Goal: Task Accomplishment & Management: Manage account settings

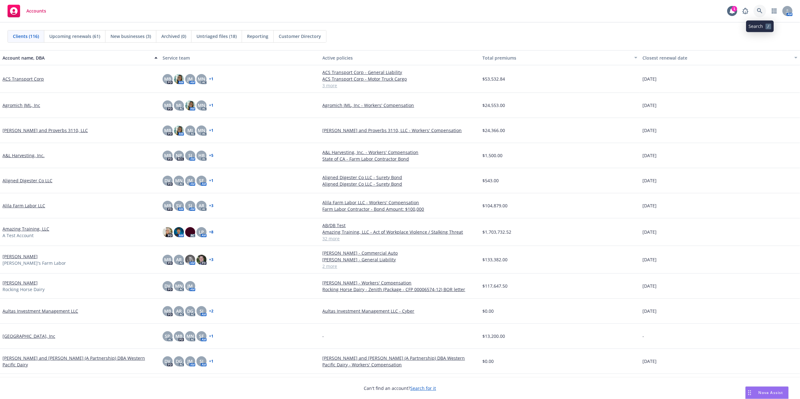
click at [760, 11] on icon at bounding box center [760, 11] width 6 height 6
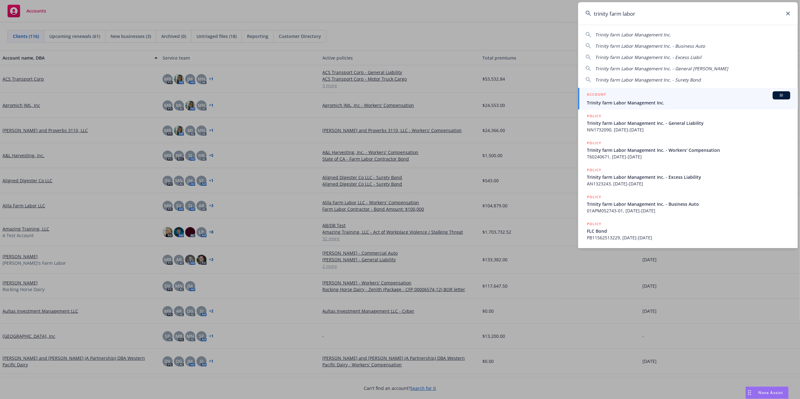
type input "trinity farm labor"
click at [607, 101] on span "Trinity farm Labor Management Inc." at bounding box center [688, 103] width 203 height 7
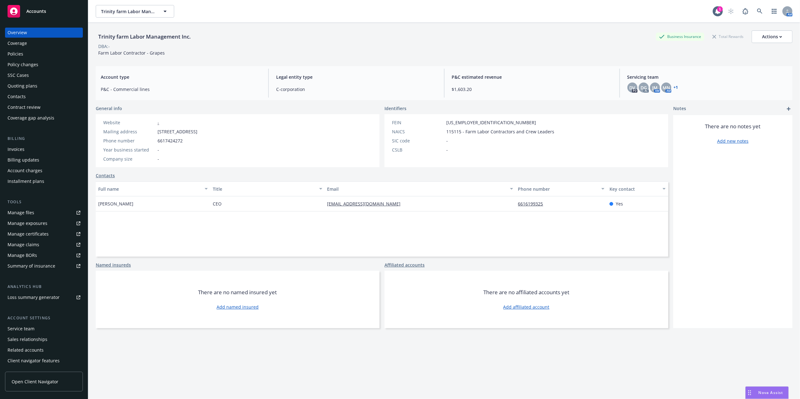
click at [24, 53] on div "Policies" at bounding box center [44, 54] width 73 height 10
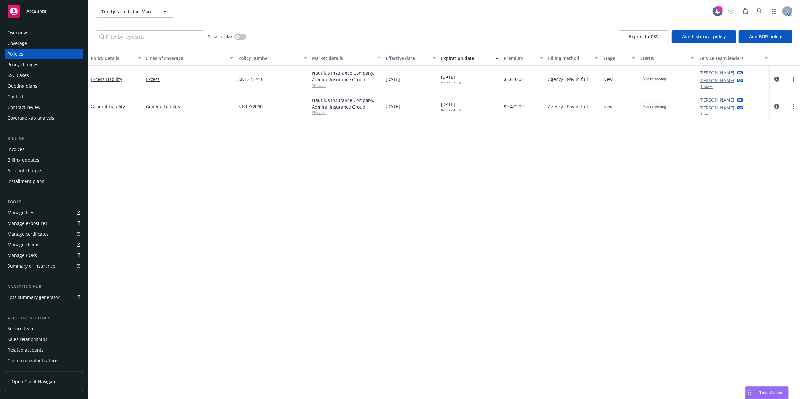
click at [18, 211] on div "Manage files" at bounding box center [21, 213] width 27 height 10
click at [720, 8] on div "1" at bounding box center [720, 9] width 6 height 6
click at [759, 9] on icon at bounding box center [760, 11] width 6 height 6
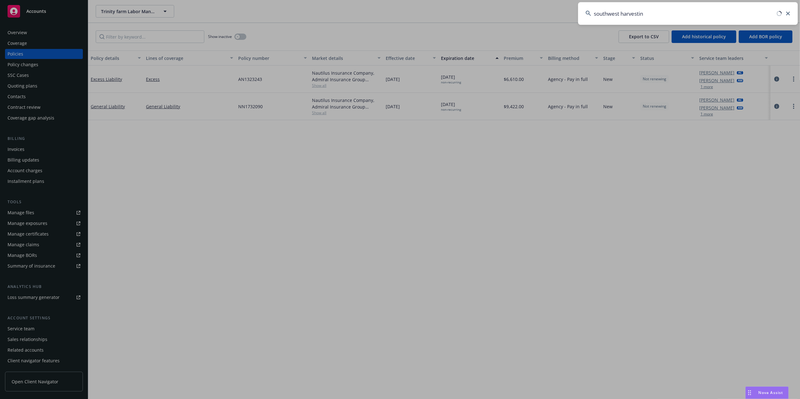
type input "southwest harvesting"
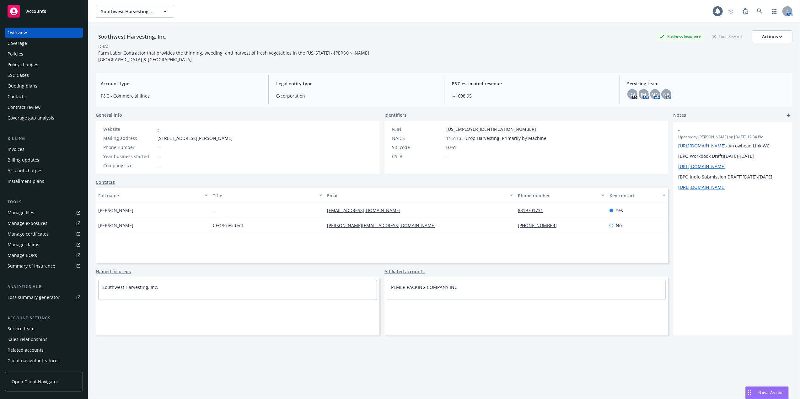
click at [9, 53] on div "Policies" at bounding box center [16, 54] width 16 height 10
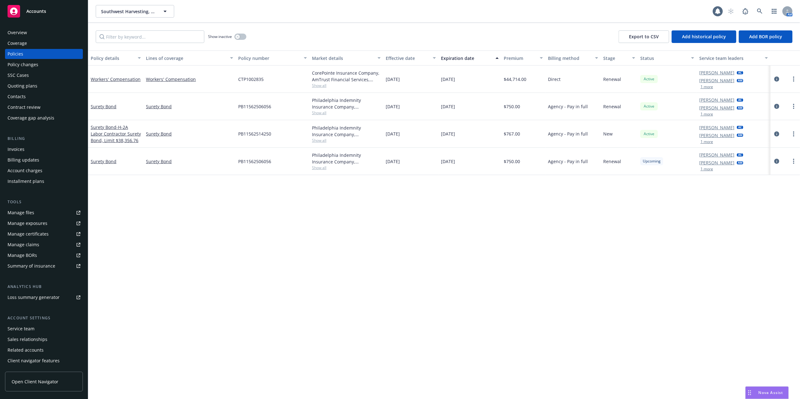
click at [19, 84] on div "Quoting plans" at bounding box center [23, 86] width 30 height 10
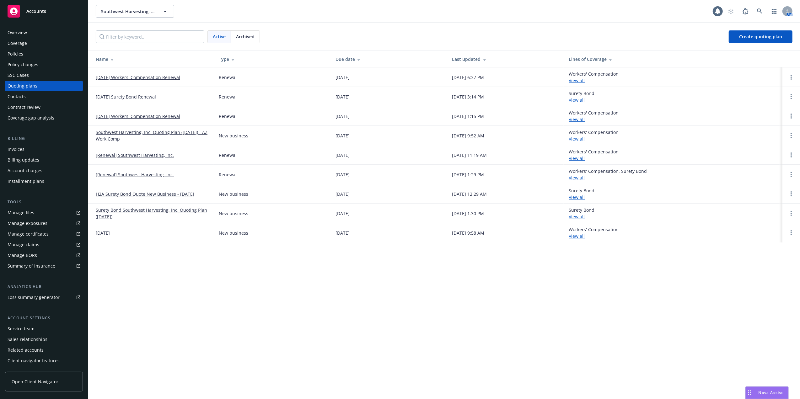
drag, startPoint x: 133, startPoint y: 76, endPoint x: 140, endPoint y: 80, distance: 7.8
click at [133, 75] on link "09/01/25 Workers' Compensation Renewal" at bounding box center [138, 77] width 84 height 7
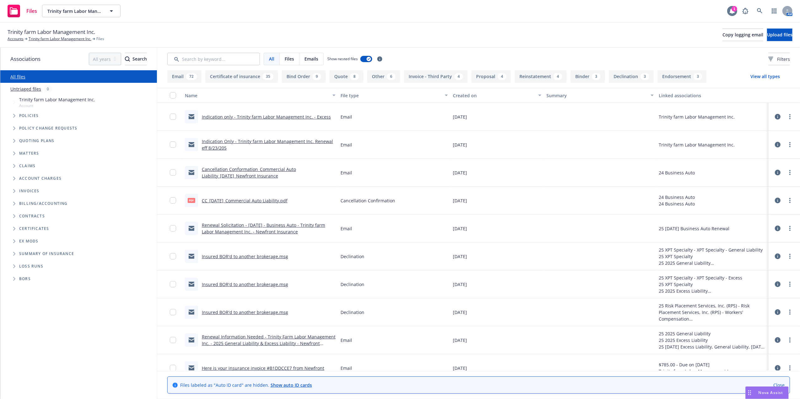
click at [731, 9] on icon at bounding box center [732, 11] width 6 height 6
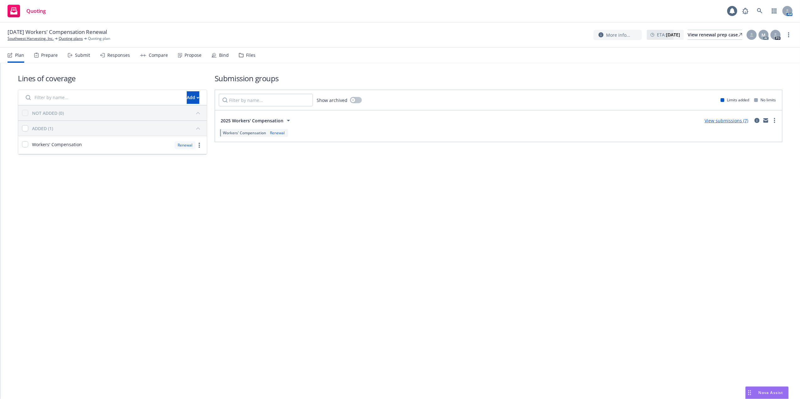
click at [731, 119] on link "View submissions (7)" at bounding box center [727, 121] width 44 height 6
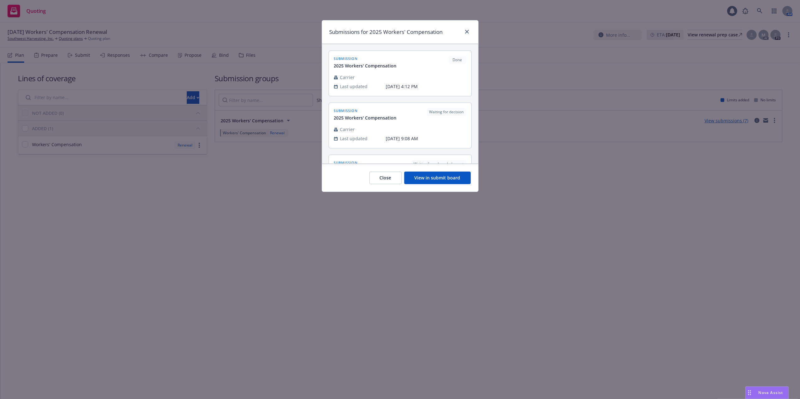
click at [436, 179] on button "View in submit board" at bounding box center [437, 178] width 67 height 13
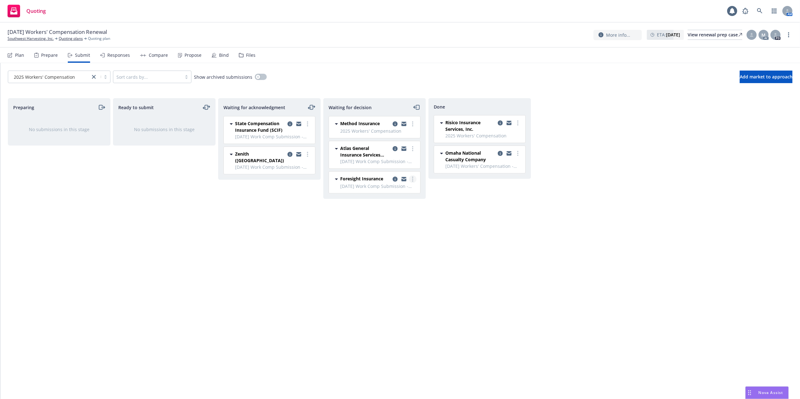
click at [412, 182] on icon "more" at bounding box center [412, 179] width 1 height 5
click at [372, 254] on span "Copy logging email" at bounding box center [380, 255] width 55 height 6
click at [760, 9] on icon at bounding box center [759, 10] width 5 height 5
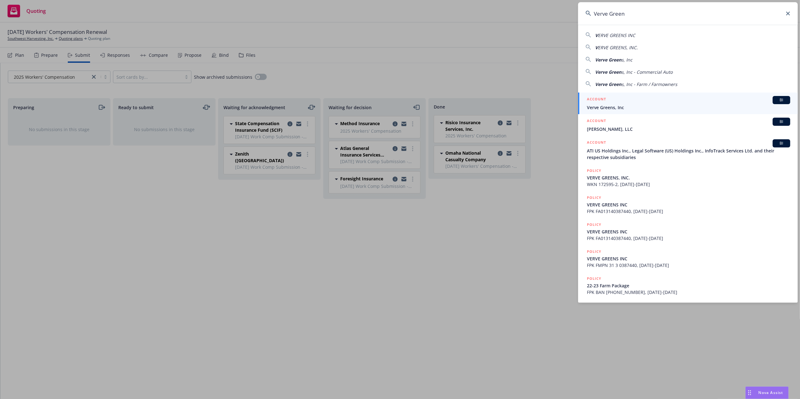
type input "Verve Green"
click at [598, 105] on span "Verve Greens, Inc" at bounding box center [688, 107] width 203 height 7
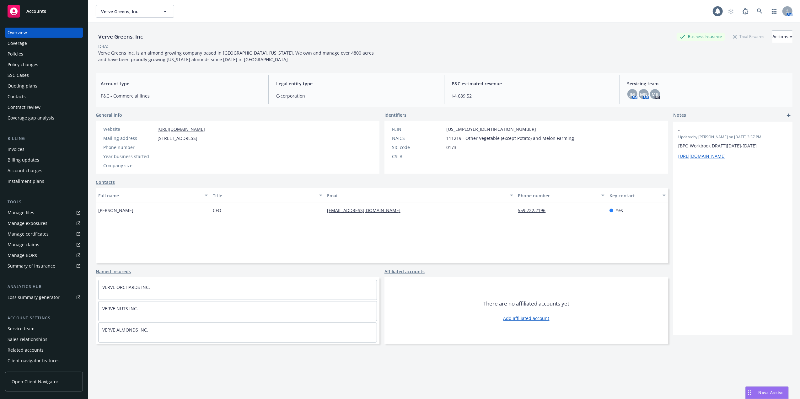
click at [17, 214] on div "Manage files" at bounding box center [21, 213] width 27 height 10
click at [11, 54] on div "Policies" at bounding box center [16, 54] width 16 height 10
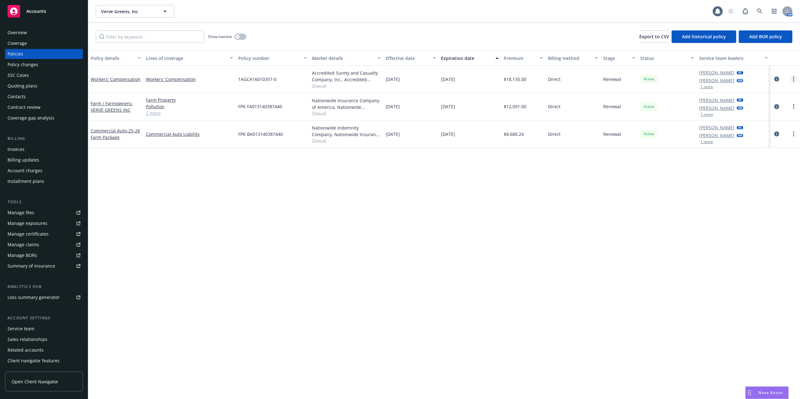
click at [793, 79] on icon "more" at bounding box center [793, 79] width 1 height 5
click at [752, 166] on link "Copy logging email" at bounding box center [761, 167] width 74 height 13
click at [107, 133] on link "Commercial Auto - 25-26 Farm Package" at bounding box center [115, 134] width 49 height 13
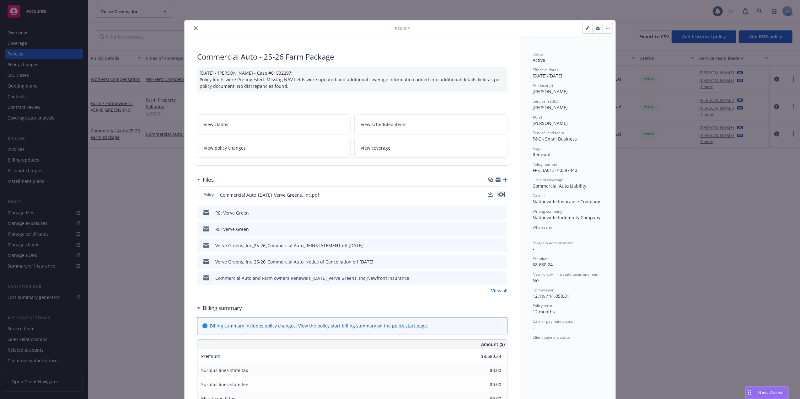
click at [499, 193] on icon "preview file" at bounding box center [502, 194] width 6 height 4
click at [194, 29] on icon "close" at bounding box center [196, 28] width 4 height 4
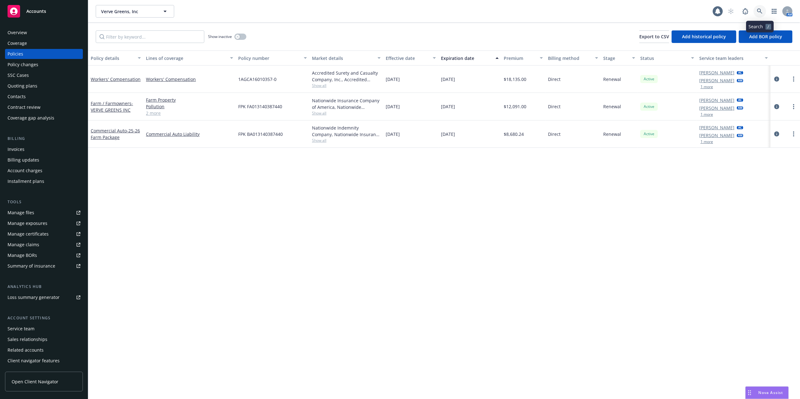
click at [760, 10] on icon at bounding box center [760, 11] width 6 height 6
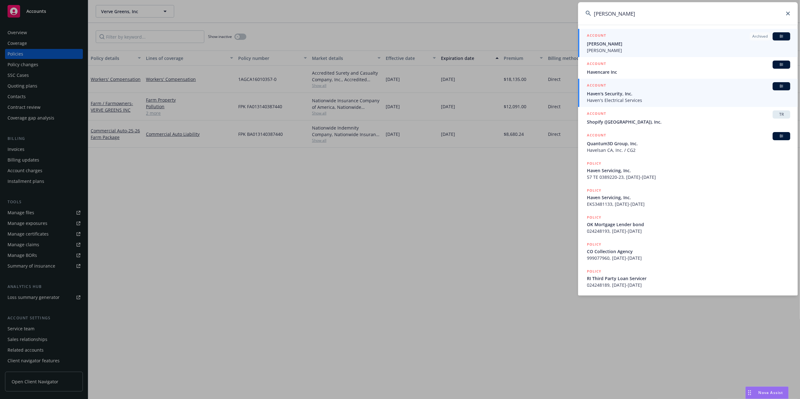
type input "Havens"
click at [593, 98] on span "Haven's Electrical Services" at bounding box center [688, 100] width 203 height 7
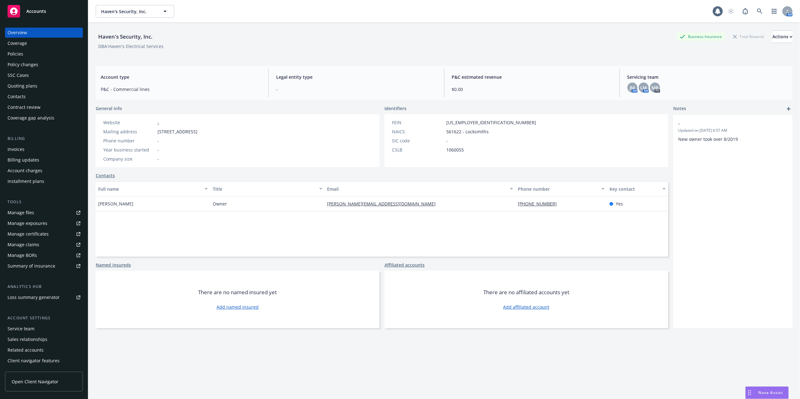
click at [28, 54] on div "Policies" at bounding box center [44, 54] width 73 height 10
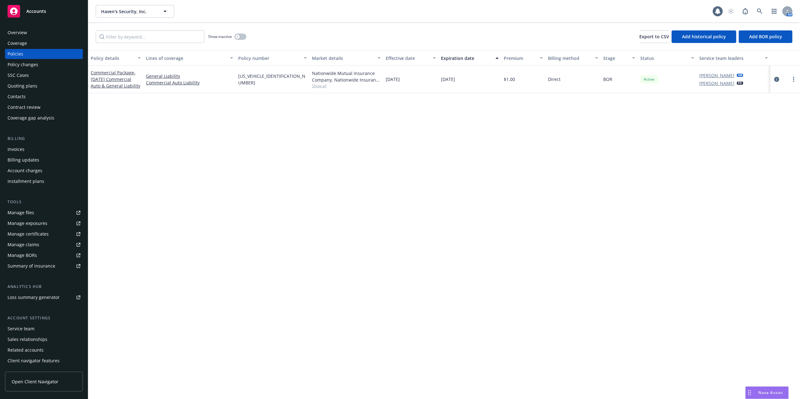
click at [23, 85] on div "Quoting plans" at bounding box center [23, 86] width 30 height 10
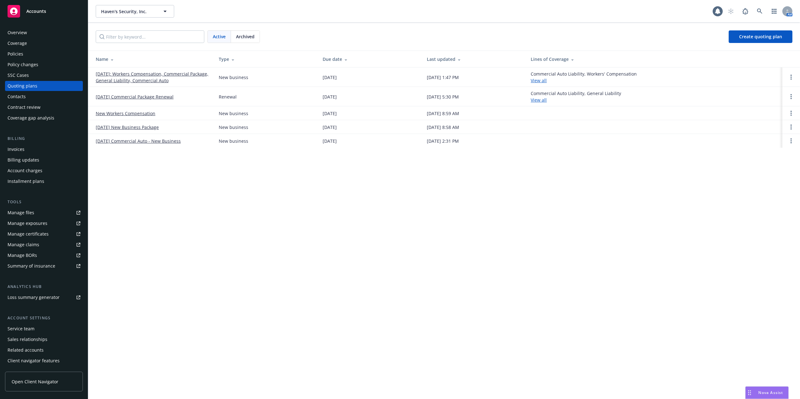
click at [128, 73] on link "08/23/2025: Workers Compensation, Commercial Package, General Liability, Commer…" at bounding box center [152, 77] width 113 height 13
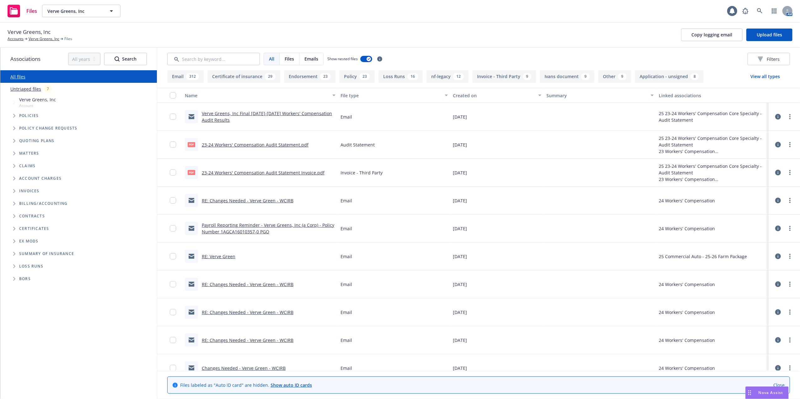
click at [219, 199] on link "RE: Changes Needed - Verve Green - WCIRB" at bounding box center [248, 201] width 92 height 6
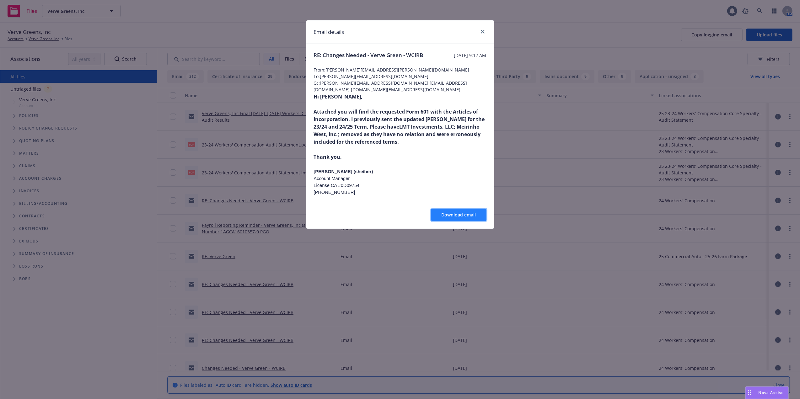
click at [446, 214] on span "Download email" at bounding box center [459, 215] width 35 height 6
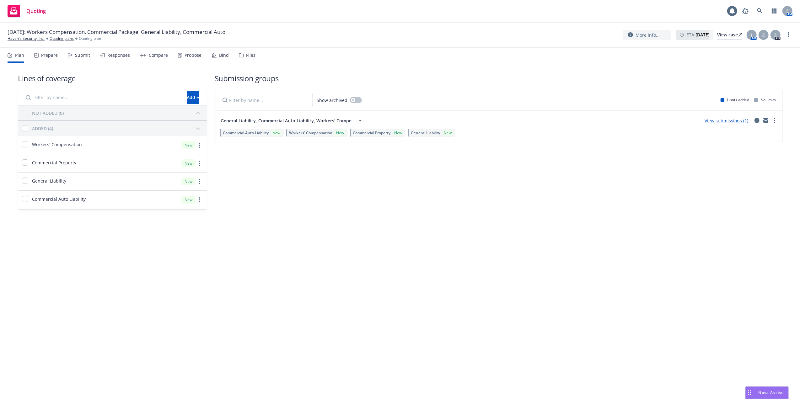
click at [719, 121] on link "View submissions (1)" at bounding box center [727, 121] width 44 height 6
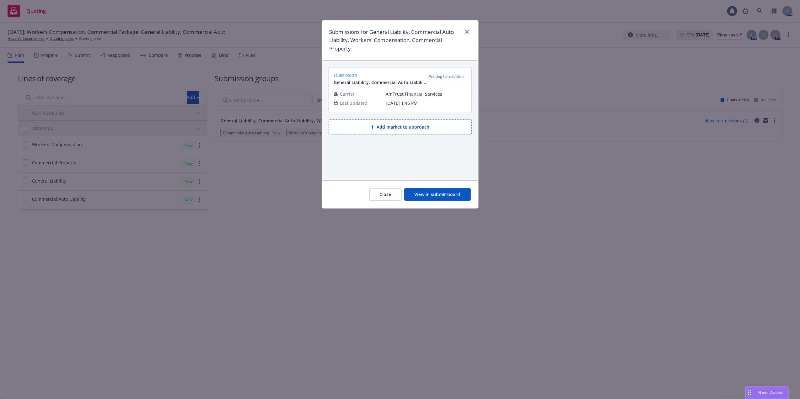
click at [432, 192] on button "View in submit board" at bounding box center [437, 194] width 67 height 13
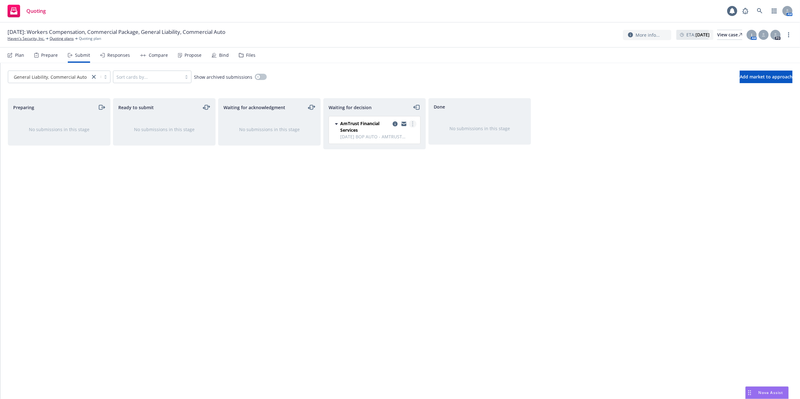
click at [413, 122] on circle "more" at bounding box center [412, 122] width 1 height 1
click at [400, 200] on span "Copy logging email" at bounding box center [380, 200] width 55 height 6
click at [717, 33] on div "View case" at bounding box center [729, 34] width 25 height 9
click at [413, 124] on circle "more" at bounding box center [412, 123] width 1 height 1
click at [379, 160] on span "Add accepted decision" at bounding box center [384, 162] width 63 height 6
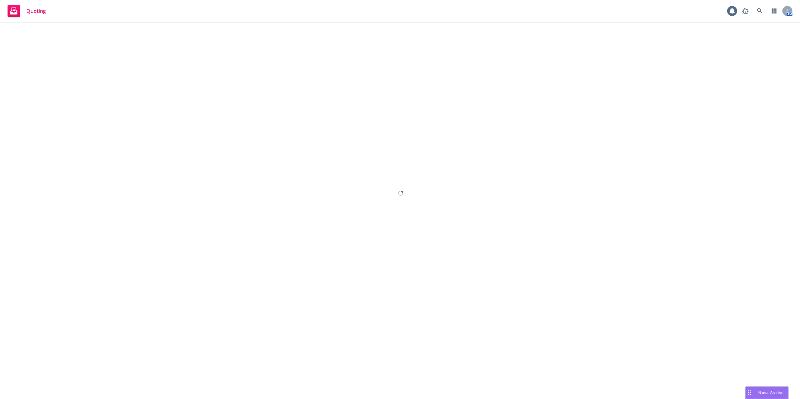
select select "12"
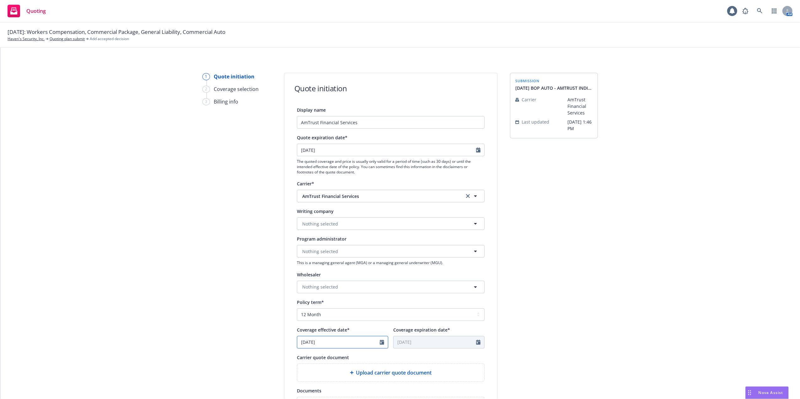
click at [380, 342] on icon "Calendar" at bounding box center [382, 342] width 4 height 5
click at [365, 257] on icon "button" at bounding box center [367, 259] width 4 height 4
select select "8"
click at [362, 308] on span "23" at bounding box center [365, 309] width 8 height 8
type input "08/23/2025"
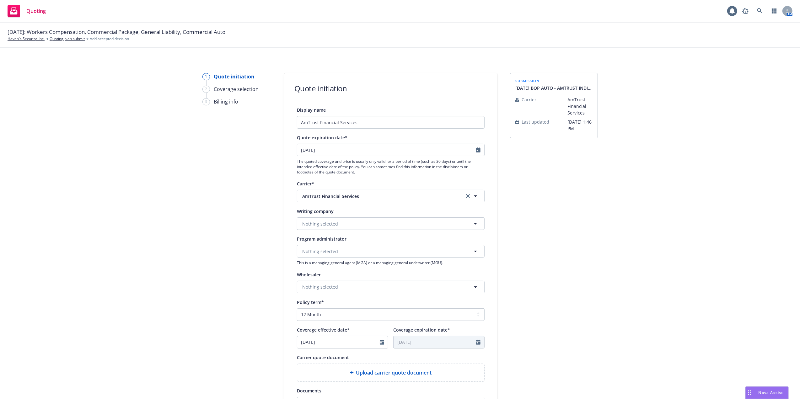
type input "08/23/2026"
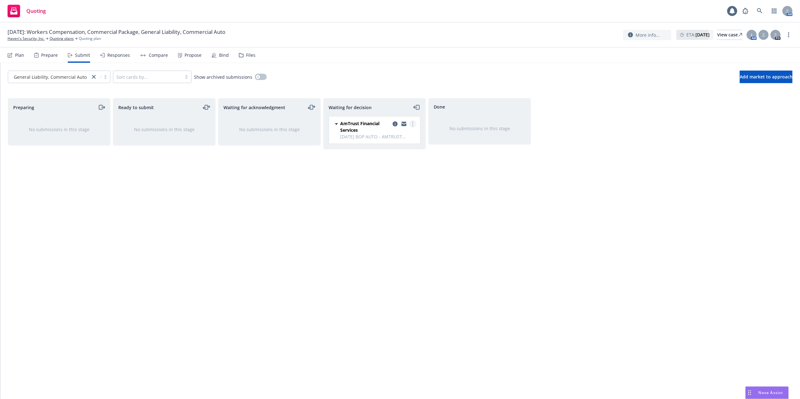
click at [414, 124] on link "more" at bounding box center [413, 124] width 8 height 8
click at [385, 161] on span "Add accepted decision" at bounding box center [384, 162] width 63 height 6
select select "12"
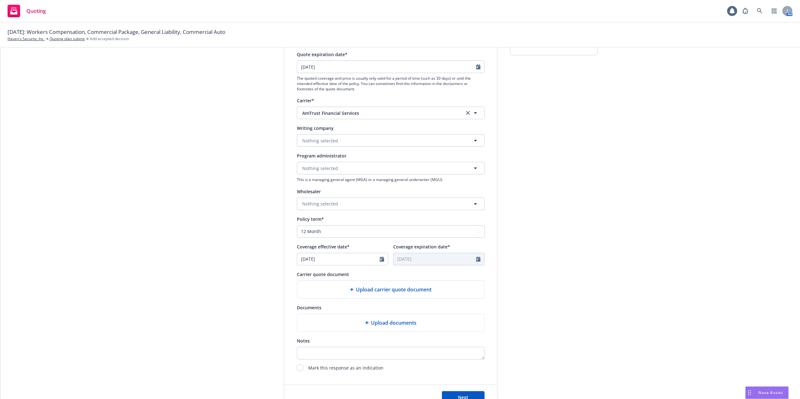
scroll to position [84, 0]
click at [380, 259] on icon "Calendar" at bounding box center [382, 259] width 4 height 5
click at [365, 273] on icon "button" at bounding box center [367, 274] width 4 height 4
select select "8"
click at [361, 323] on span "23" at bounding box center [365, 324] width 8 height 8
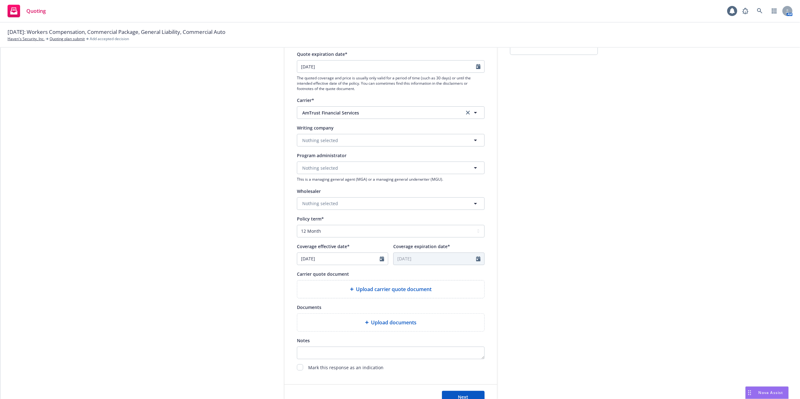
type input "08/23/2025"
type input "08/23/2026"
click at [411, 290] on span "Upload carrier quote document" at bounding box center [394, 290] width 76 height 8
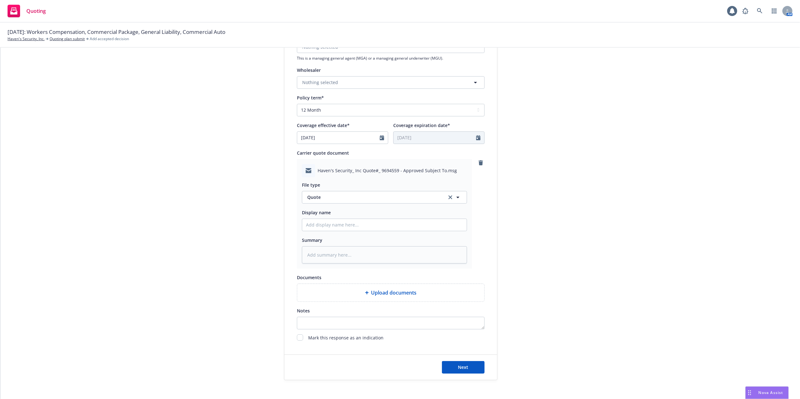
scroll to position [209, 0]
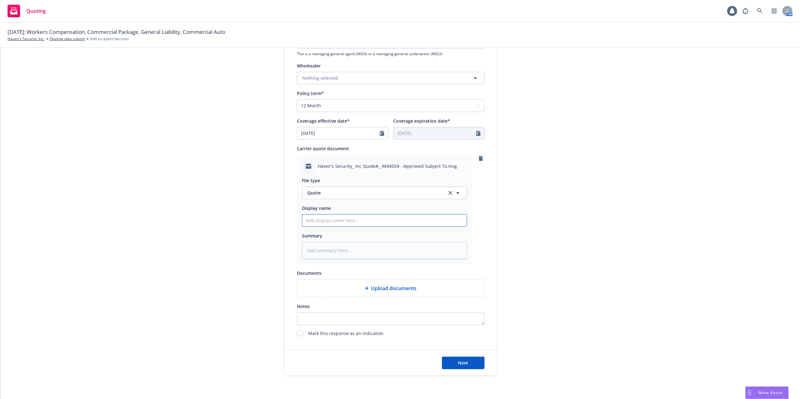
click at [323, 218] on input "Display name" at bounding box center [384, 221] width 165 height 12
drag, startPoint x: 316, startPoint y: 220, endPoint x: 321, endPoint y: 223, distance: 5.5
click at [316, 220] on input "Display name" at bounding box center [384, 221] width 165 height 12
type textarea "x"
type input "0"
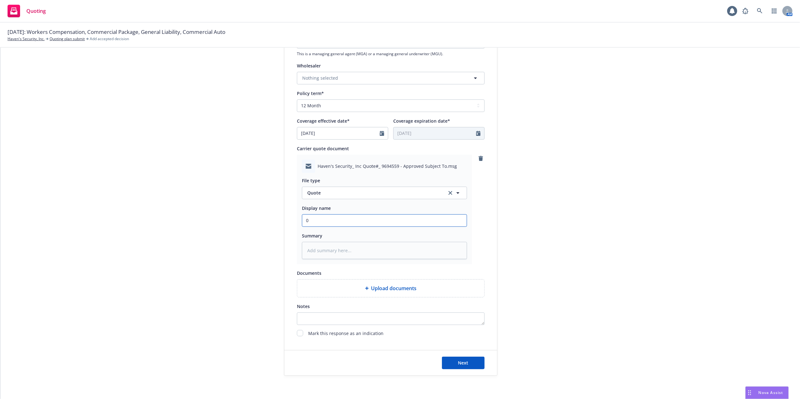
type textarea "x"
type input "08"
type textarea "x"
type input "08/"
type textarea "x"
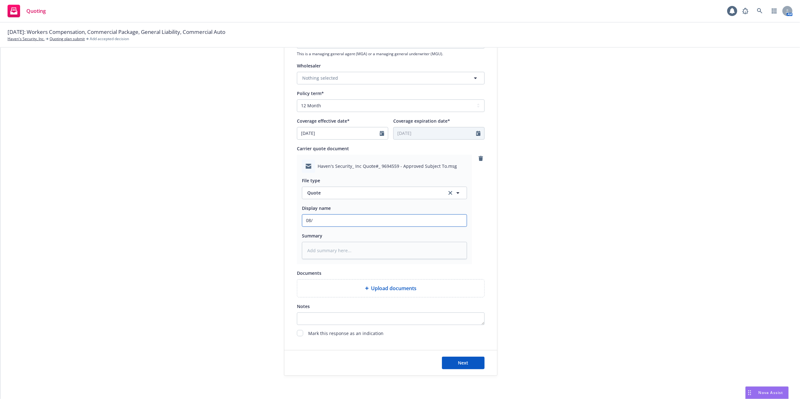
type input "08/2"
type textarea "x"
type input "08/23"
type textarea "x"
type input "08/23/"
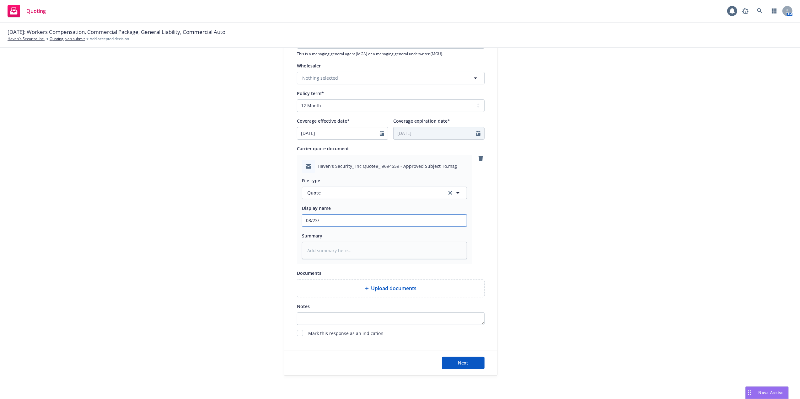
type textarea "x"
type input "08/23/2"
type textarea "x"
type input "08/23/25"
type textarea "x"
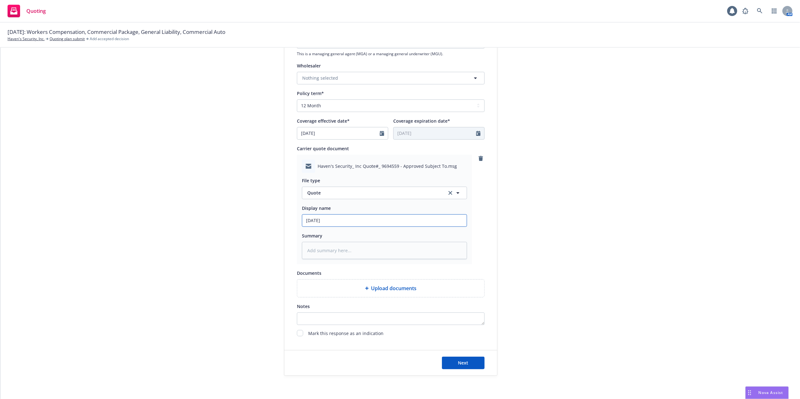
type input "08/23/25"
type textarea "x"
type input "08/23/25 WL"
type textarea "x"
type input "08/23/25 WLr"
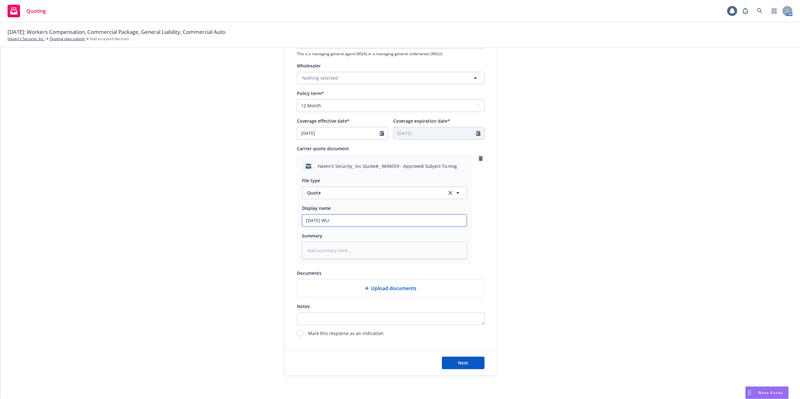
type textarea "x"
type input "08/23/25 WLr,"
type textarea "x"
type input "08/23/25 WLr,\"
type textarea "x"
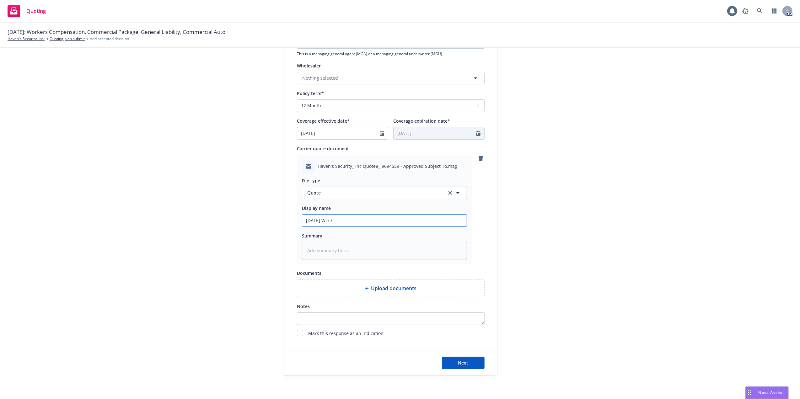
type input "08/23/25 WLr,\\"
type textarea "x"
type input "08/23/25 WLr,\\\"
type textarea "x"
type input "08/23/25 WLr,\\"
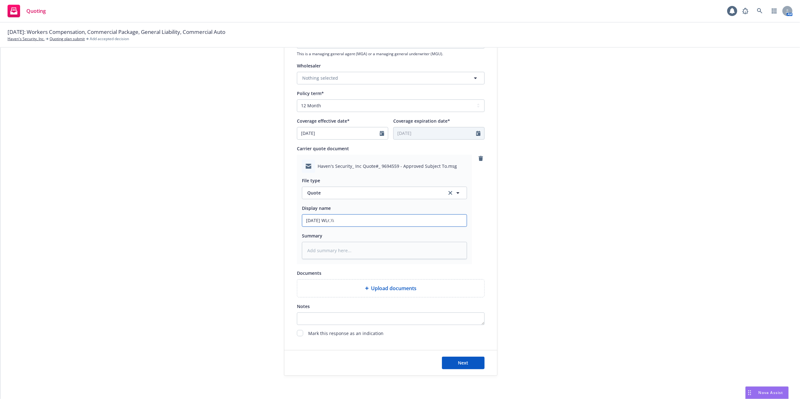
type textarea "x"
type input "08/23/25 WLr,\"
type textarea "x"
type input "08/23/25 WLr,"
type textarea "x"
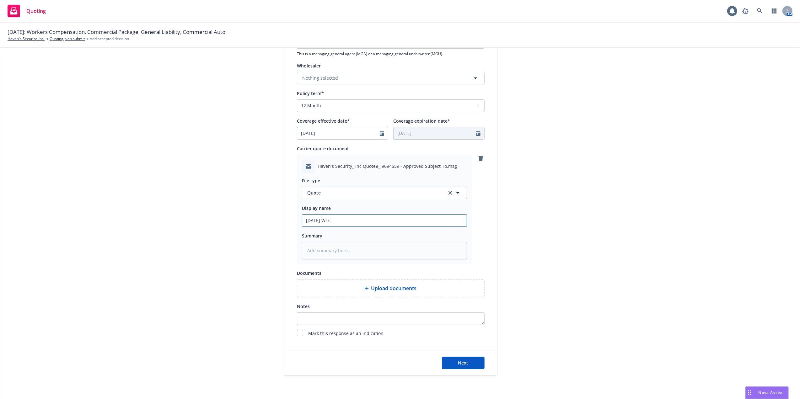
type input "08/23/25 WLr"
type textarea "x"
type input "08/23/25 WL"
type textarea "x"
type input "08/23/25 W"
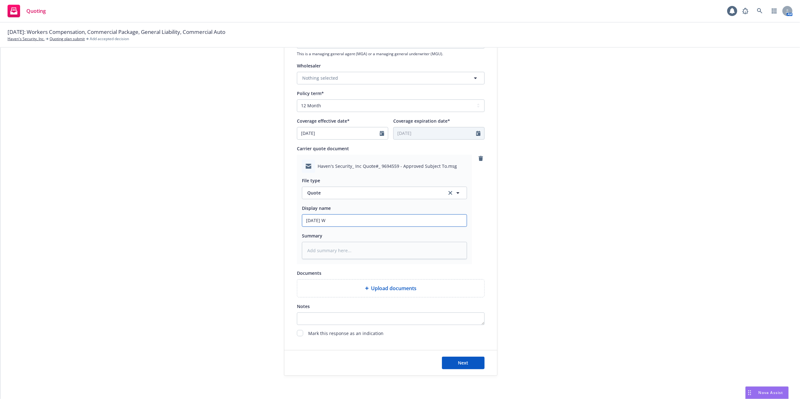
type textarea "x"
type input "08/23/25 Wo"
type textarea "x"
type input "08/23/25 Wor"
type textarea "x"
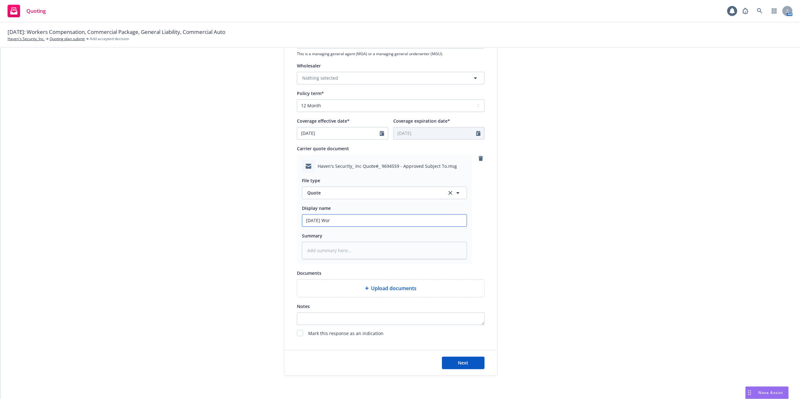
type input "08/23/25 Work"
type textarea "x"
type input "08/23/25 Work"
type textarea "x"
type input "08/23/25 Work C"
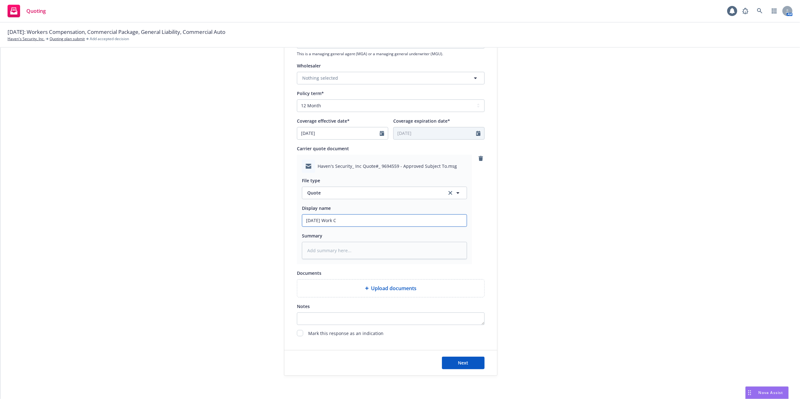
type textarea "x"
type input "08/23/25 Work Co"
type textarea "x"
type input "08/23/25 Work Com"
type textarea "x"
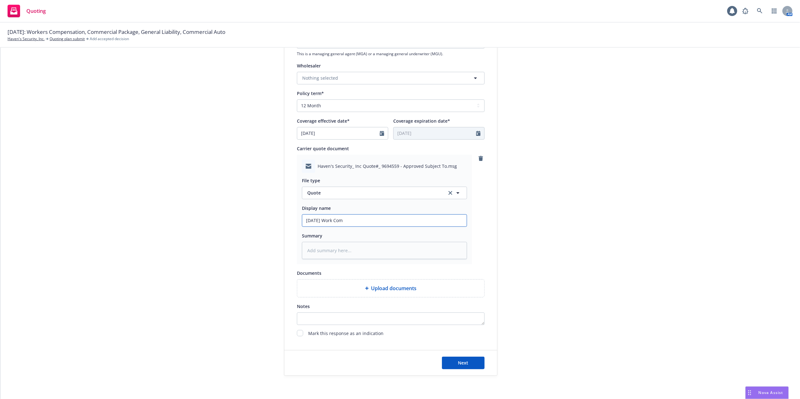
type input "08/23/25 Work Comp"
type textarea "x"
type input "08/23/25 Work Comp"
type textarea "x"
type input "08/23/25 Work Comp Q"
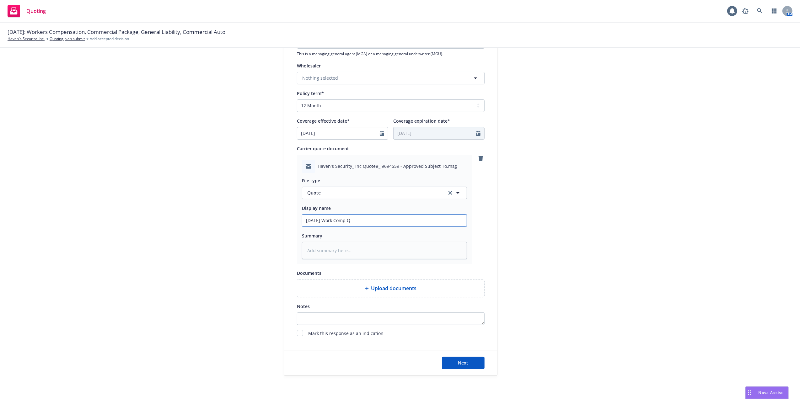
type textarea "x"
type input "08/23/25 Work Comp Qu"
type textarea "x"
type input "08/23/25 Work Comp Quo"
type textarea "x"
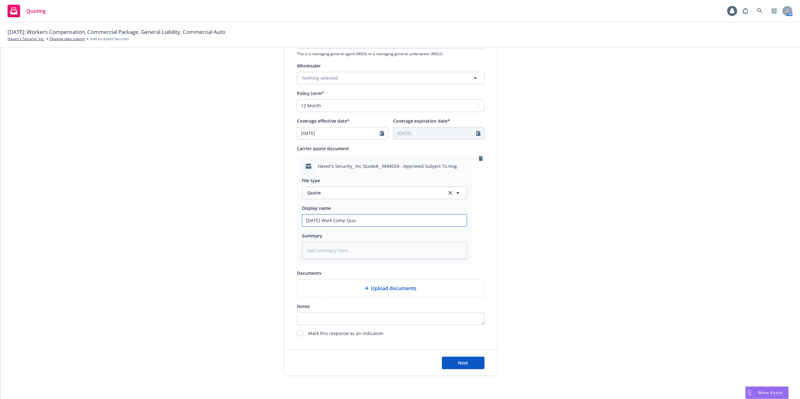
type input "08/23/25 Work Comp Quot"
type textarea "x"
type input "08/23/25 Work Comp Quote"
type textarea "x"
type input "08/23/25 Work Comp Quote"
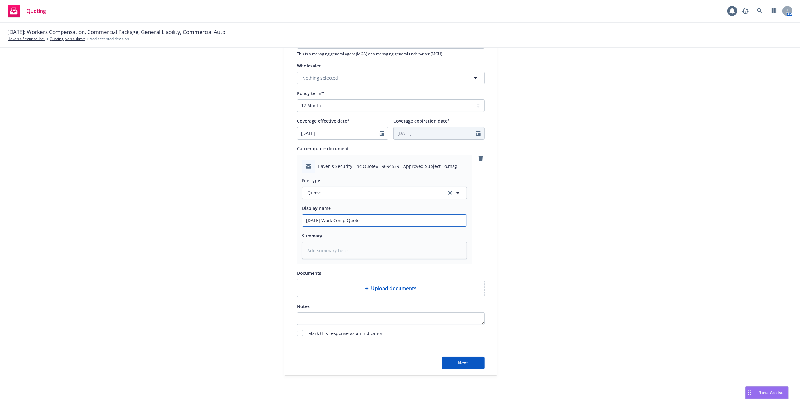
type textarea "x"
type input "08/23/25 Work Comp Quote -"
type textarea "x"
type input "08/23/25 Work Comp Quote -"
drag, startPoint x: 346, startPoint y: 220, endPoint x: 323, endPoint y: 221, distance: 23.0
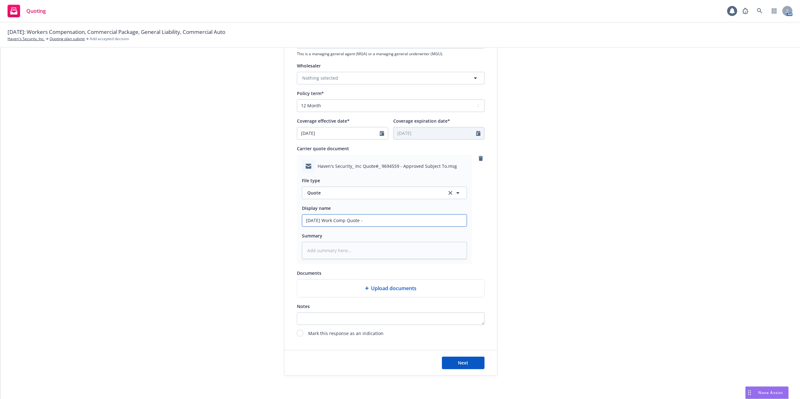
click at [323, 221] on input "08/23/25 Work Comp Quote -" at bounding box center [384, 221] width 165 height 12
type textarea "x"
type input "08/23/25 F Quote -"
type textarea "x"
type input "08/23/25 Fa Quote -"
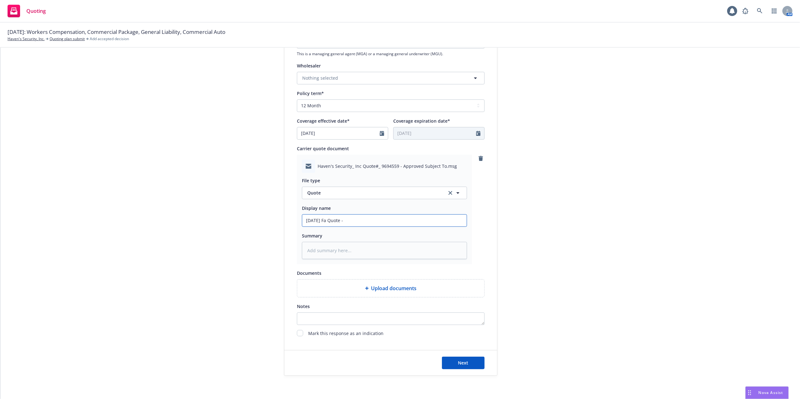
type textarea "x"
type input "08/23/25 Far Quote -"
type textarea "x"
type input "08/23/25 Farm Quote -"
type textarea "x"
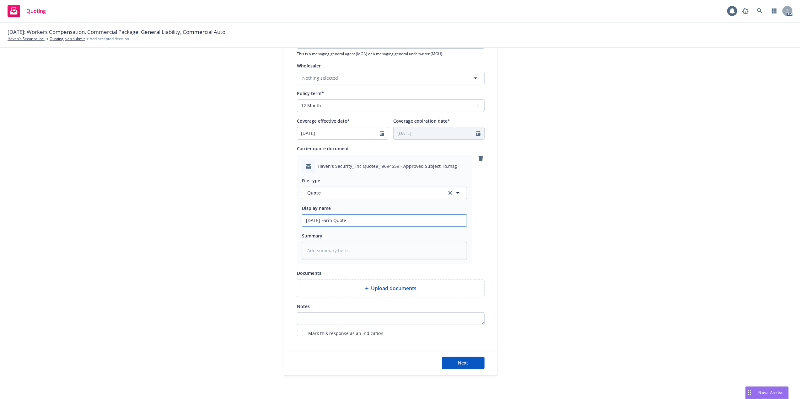
type input "08/23/25 Far Quote -"
type textarea "x"
type input "08/23/25 Fa Quote -"
type textarea "x"
type input "08/23/25 F Quote -"
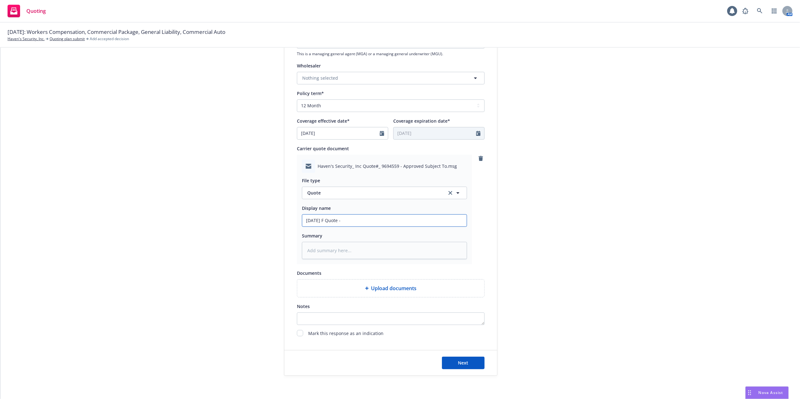
type textarea "x"
type input "08/23/25 FA Quote -"
type textarea "x"
type input "08/23/25 FAR Quote -"
type textarea "x"
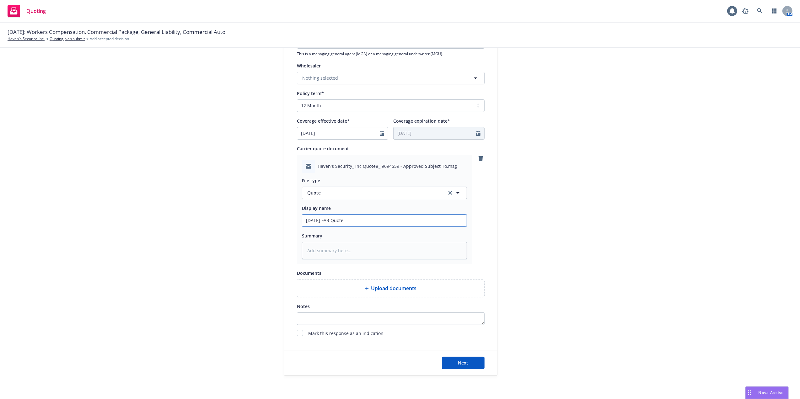
type input "08/23/25 FARM Quote -"
type textarea "x"
type input "08/23/25 FARM Quote -"
type textarea "x"
type input "08/23/25 FARM Quote -"
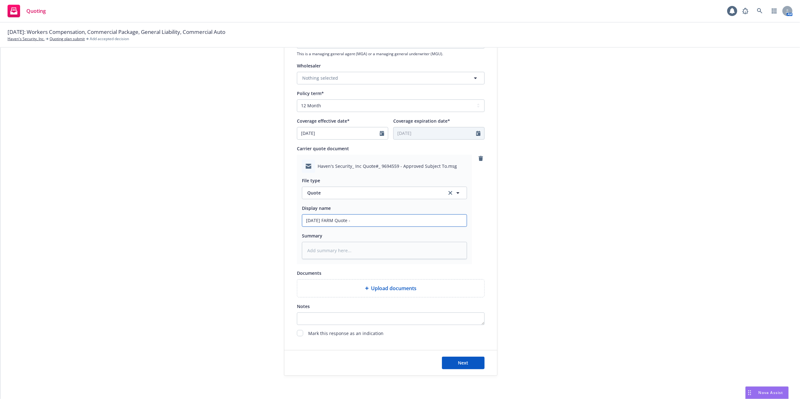
type textarea "x"
type input "08/23/25 FARM, Quote -"
type textarea "x"
type input "08/23/25 FARM, Quote -"
type textarea "x"
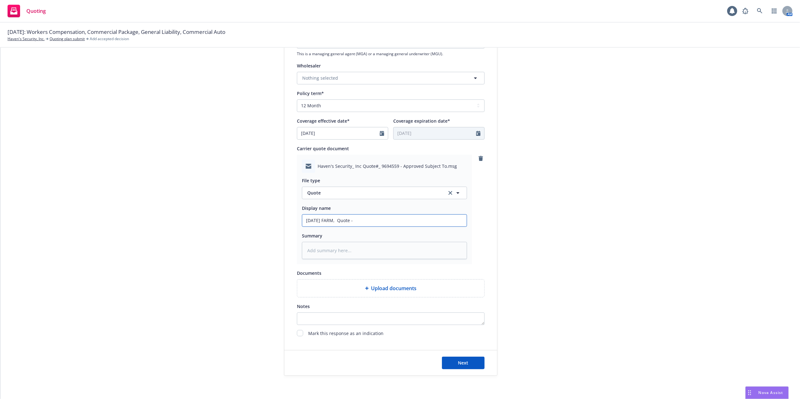
type input "08/23/25 FARM, A Quote -"
type textarea "x"
type input "08/23/25 FARM, AU Quote -"
type textarea "x"
type input "08/23/25 FARM, AUT Quote -"
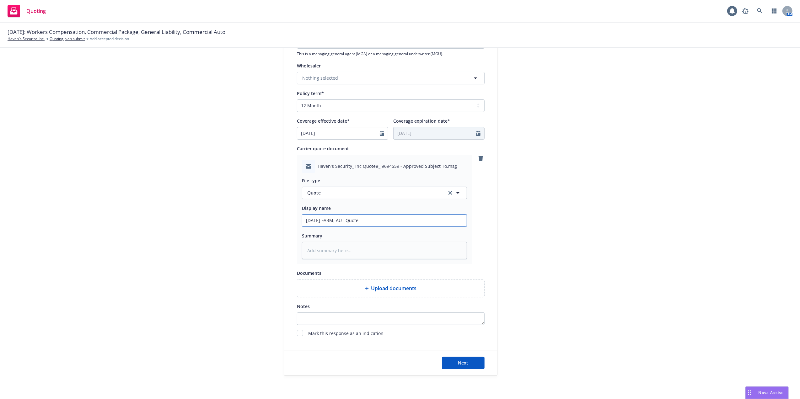
type textarea "x"
type input "08/23/25 FARM, AUTO Quote -"
type textarea "x"
type input "08/23/25 FARM, AUTO Quote -"
type textarea "x"
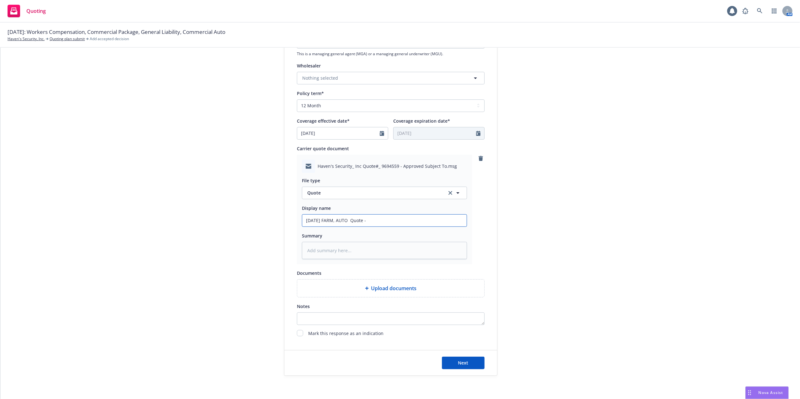
type input "08/23/25 FARM, AUTO Quote -"
type textarea "x"
type input "08/23/25 FARM, AUTO, Quote -"
type textarea "x"
type input "08/23/25 FARM, AUTO, Quote -"
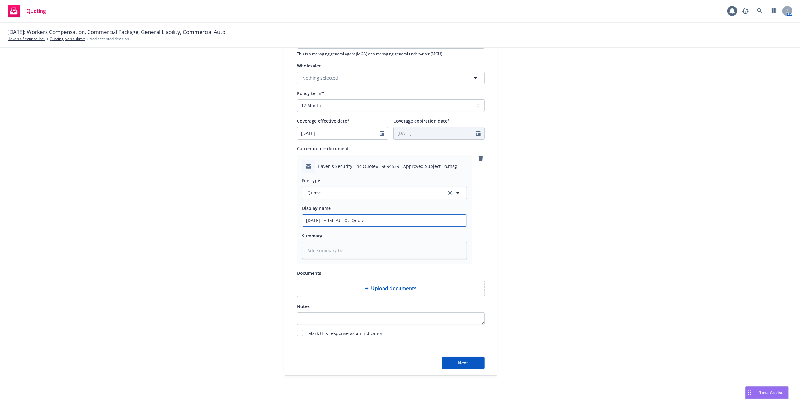
type textarea "x"
type input "08/23/25 FARM, AUTO, E Quote -"
type textarea "x"
type input "08/23/25 FARM, AUTO, EX Quote -"
type textarea "x"
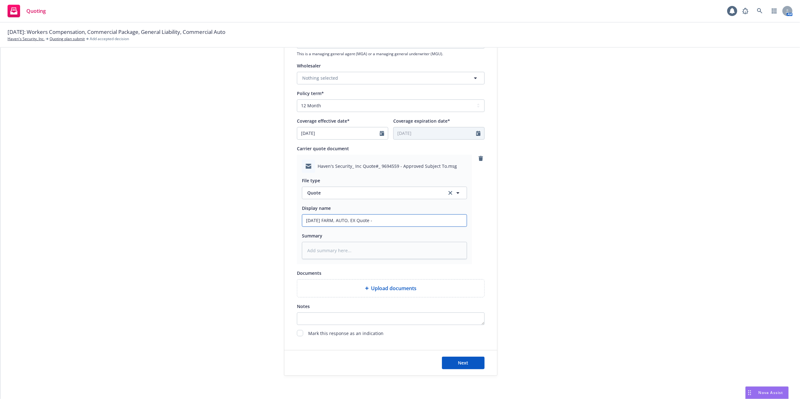
type input "08/23/25 FARM, AUTO, EXC Quote -"
type textarea "x"
type input "08/23/25 FARM, AUTO, EXCE Quote -"
type textarea "x"
type input "08/23/25 FARM, AUTO, EXCES Quote -"
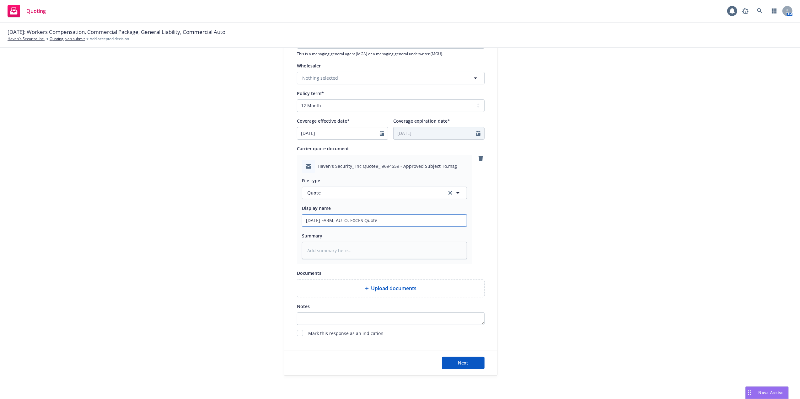
type textarea "x"
type input "08/23/25 FARM, AUTO, EXCESS Quote -"
type textarea "x"
type input "08/23/25 FARM, AUTO, EXCESS Quote -"
type textarea "x"
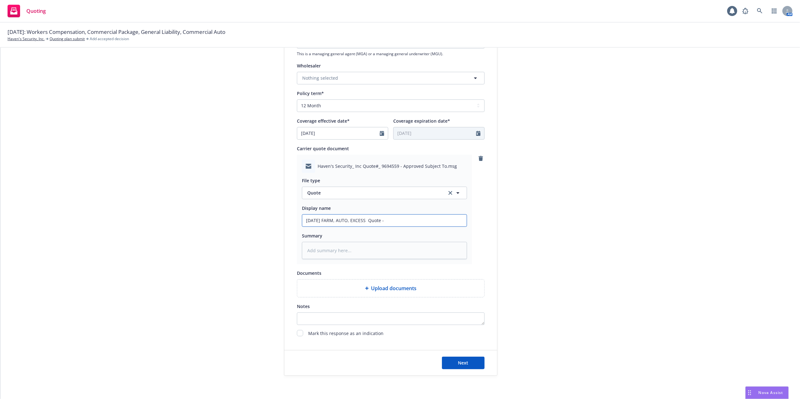
type input "08/23/25 FARM, AUTO, EXCESS Quote -"
click at [396, 220] on input "08/23/25 FARM, AUTO, EXCESS Quote -" at bounding box center [384, 221] width 165 height 12
type textarea "x"
type input "08/23/25 FARM, AUTO, EXCESS Quote - A"
type textarea "x"
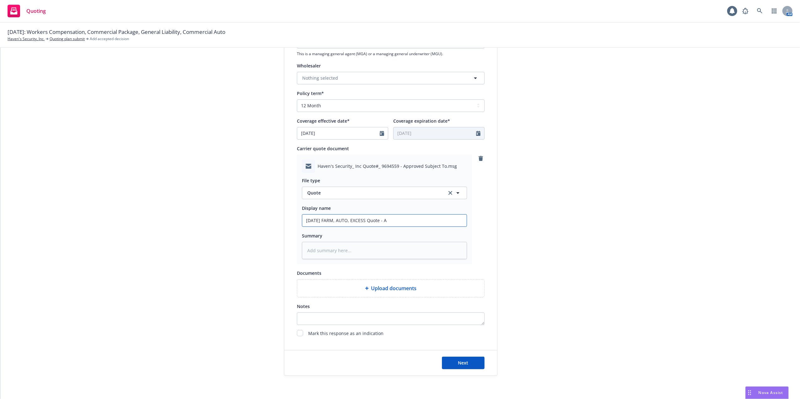
type input "08/23/25 FARM, AUTO, EXCESS Quote - Am"
type textarea "x"
type input "08/23/25 FARM, AUTO, EXCESS Quote - Amt"
type textarea "x"
type input "08/23/25 FARM, AUTO, EXCESS Quote - Amtr"
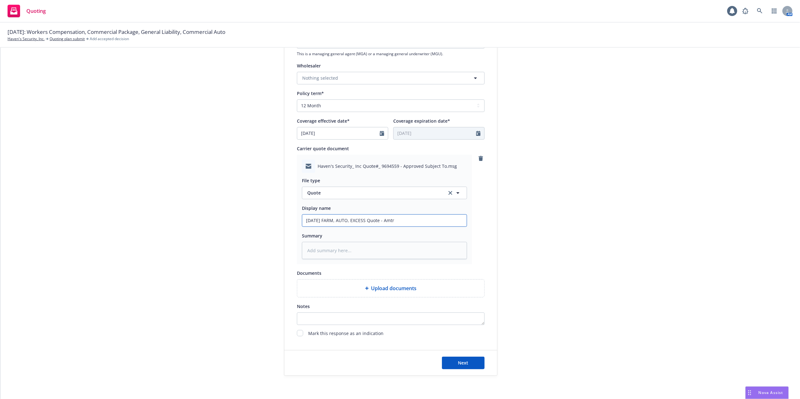
type textarea "x"
type input "08/23/25 FARM, AUTO, EXCESS Quote - Amtru"
type textarea "x"
type input "08/23/25 FARM, AUTO, EXCESS Quote - Amtrus"
type textarea "x"
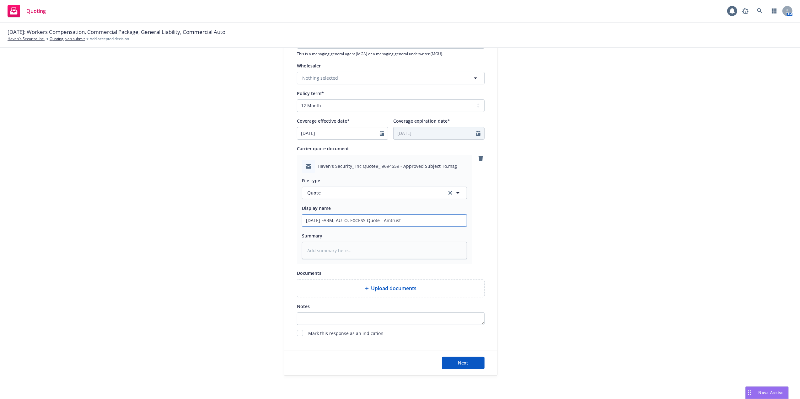
drag, startPoint x: 406, startPoint y: 218, endPoint x: 271, endPoint y: 214, distance: 135.4
click at [271, 214] on div "1 Quote initiation 2 Coverage selection 3 Billing info Quote initiation Display…" at bounding box center [400, 120] width 785 height 512
type input "08/23/25 FARM, AUTO, EXCESS Quote - Amtrust"
click at [349, 249] on textarea at bounding box center [384, 251] width 165 height 18
paste textarea "08/23/25 FARM, AUTO, EXCESS Quote - Amtrust"
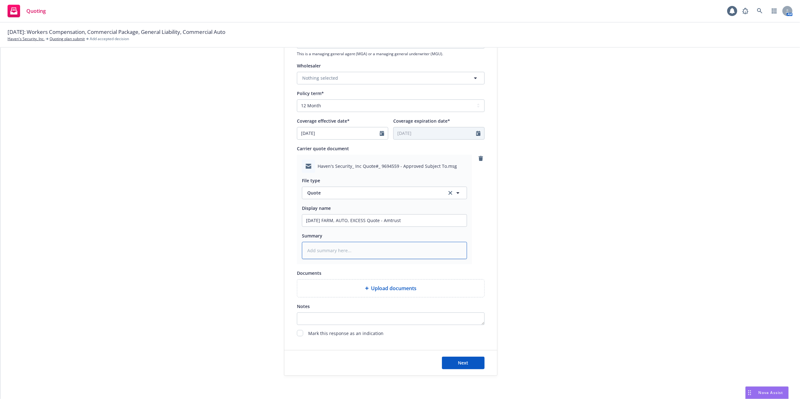
type textarea "x"
type textarea "08/23/25 FARM, AUTO, EXCESS Quote - Amtrust"
click at [460, 362] on span "Next" at bounding box center [463, 363] width 10 height 6
type textarea "x"
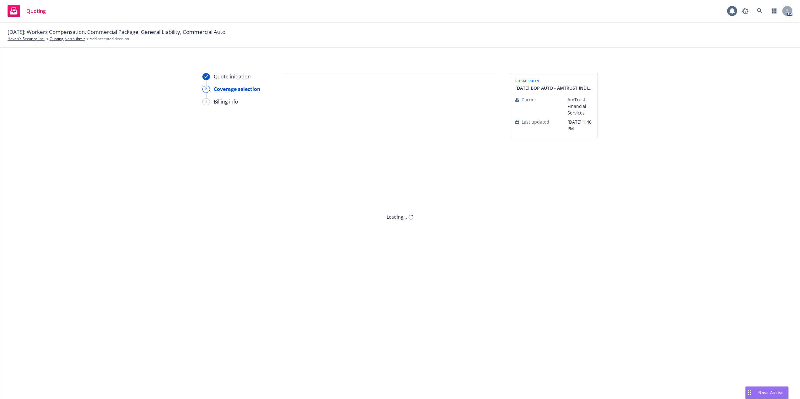
scroll to position [0, 0]
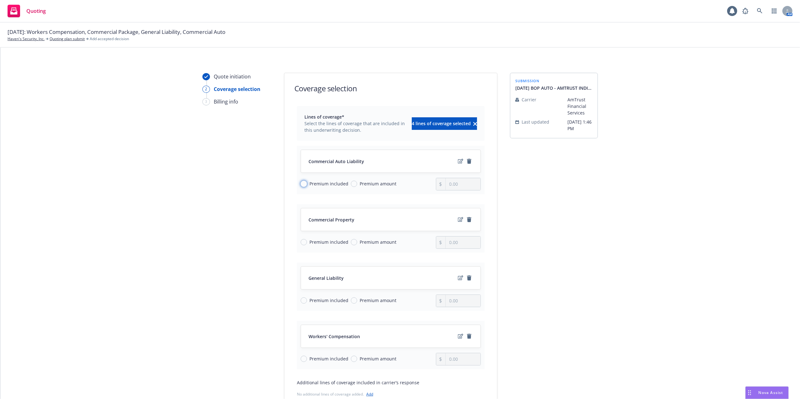
click at [301, 183] on input "Premium included" at bounding box center [304, 184] width 6 height 6
radio input "true"
click at [351, 182] on input "Premium amount" at bounding box center [354, 184] width 6 height 6
radio input "true"
radio input "false"
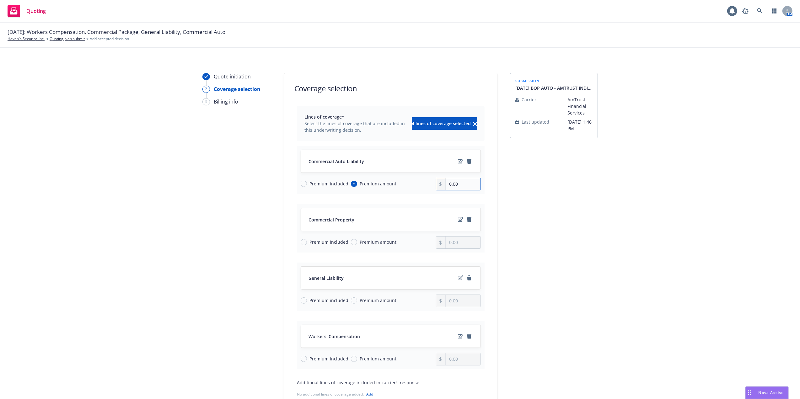
click at [446, 184] on input "0.00" at bounding box center [463, 184] width 35 height 12
type input "20,293.00"
click at [301, 242] on input "Premium included" at bounding box center [304, 242] width 6 height 6
radio input "true"
click at [301, 301] on input "Premium included" at bounding box center [304, 301] width 6 height 6
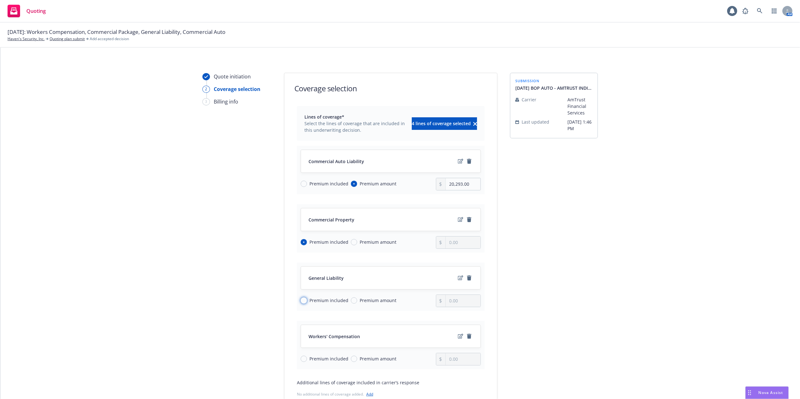
radio input "true"
click at [351, 241] on input "Premium amount" at bounding box center [354, 242] width 6 height 6
radio input "true"
radio input "false"
type input "0.00"
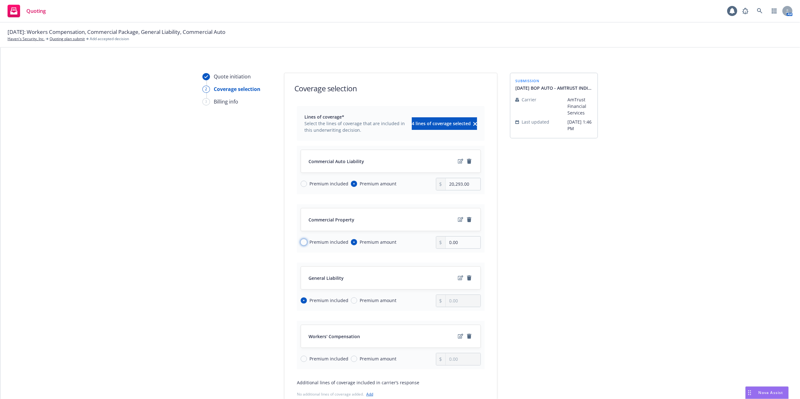
click at [302, 240] on input "Premium included" at bounding box center [304, 242] width 6 height 6
radio input "true"
radio input "false"
click at [351, 301] on input "Premium amount" at bounding box center [354, 301] width 6 height 6
radio input "true"
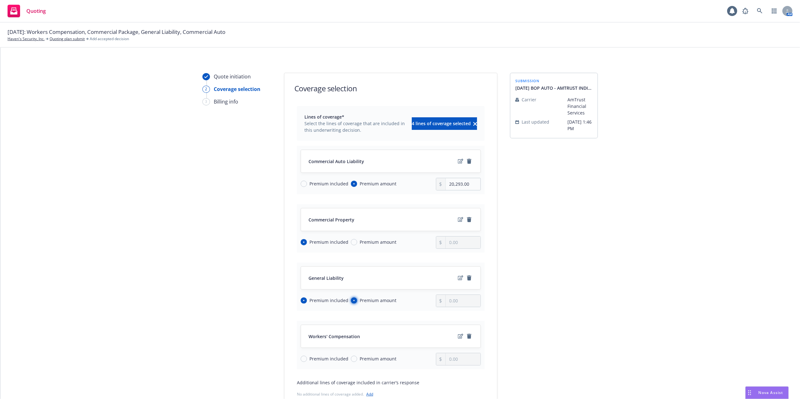
radio input "false"
click at [446, 303] on input "0.00" at bounding box center [463, 301] width 35 height 12
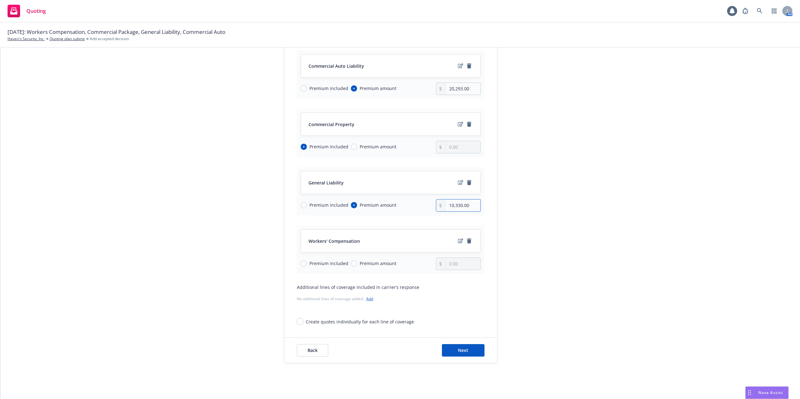
scroll to position [102, 0]
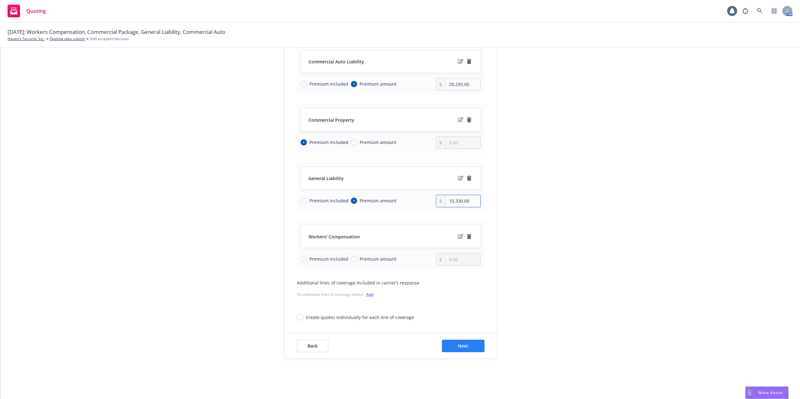
type input "10,330.00"
click at [458, 345] on span "Next" at bounding box center [463, 346] width 10 height 6
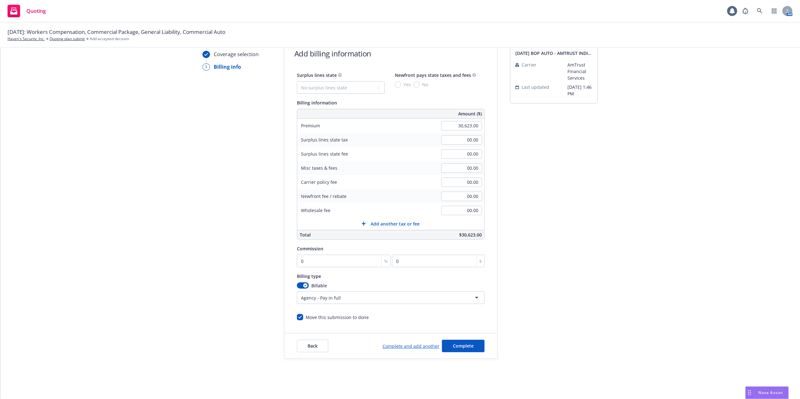
scroll to position [35, 0]
click at [381, 262] on div "%" at bounding box center [385, 261] width 9 height 12
drag, startPoint x: 310, startPoint y: 262, endPoint x: 305, endPoint y: 262, distance: 5.0
click at [309, 262] on input "0" at bounding box center [344, 261] width 94 height 13
type input "2"
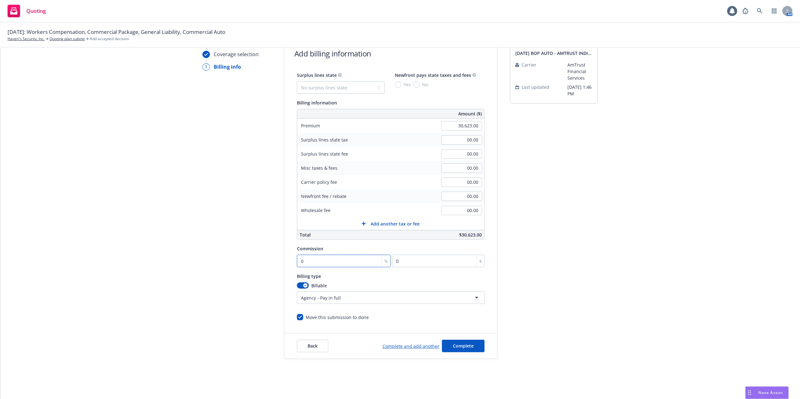
type input "612.46"
type input "25"
type input "7655.75"
type input "25"
click at [397, 311] on div "Move this submission to done" at bounding box center [391, 315] width 188 height 12
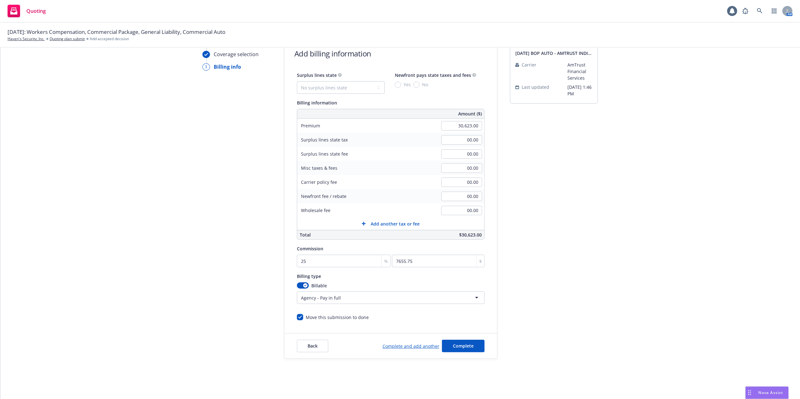
click at [392, 276] on div "Billing type" at bounding box center [391, 277] width 188 height 8
click at [457, 344] on span "Complete" at bounding box center [463, 346] width 21 height 6
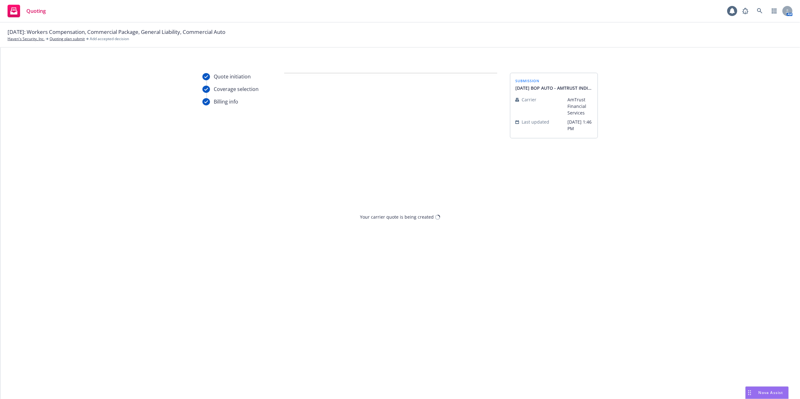
scroll to position [0, 0]
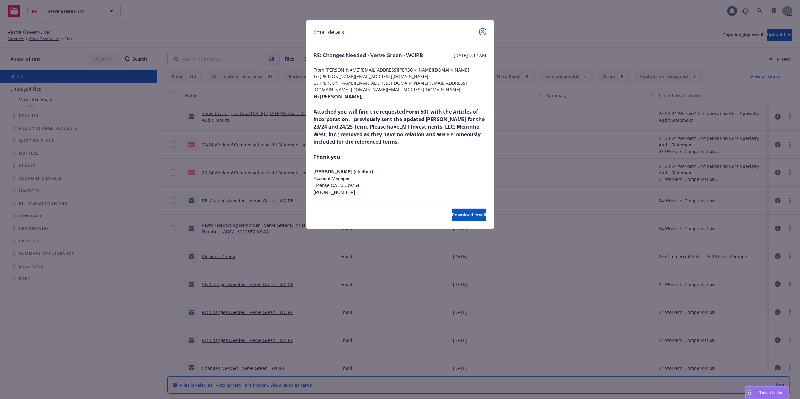
click at [484, 28] on link "close" at bounding box center [483, 32] width 8 height 8
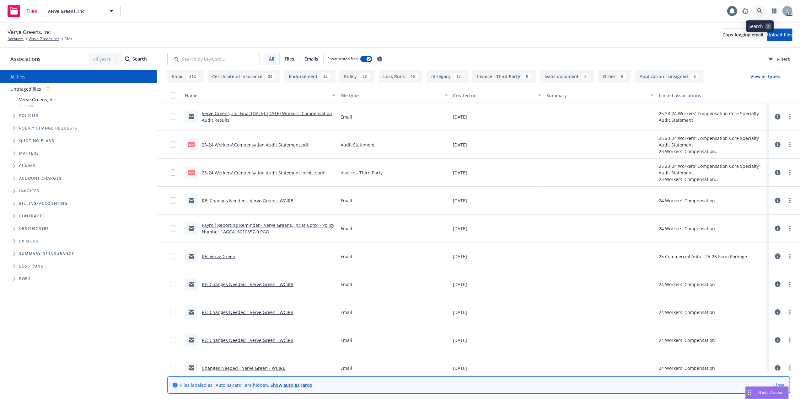
click at [760, 7] on link at bounding box center [760, 11] width 13 height 13
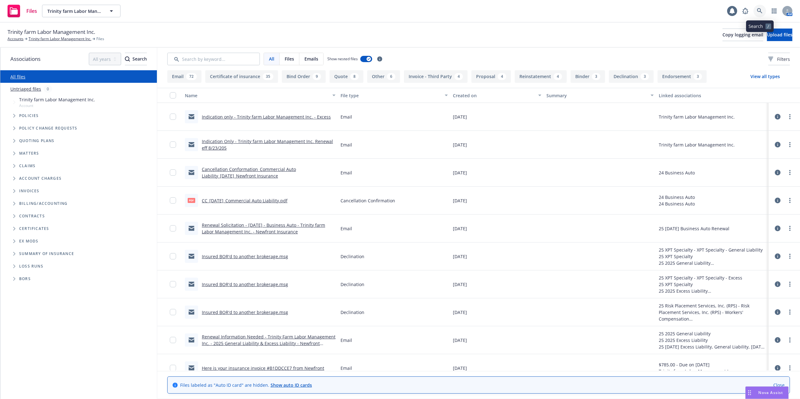
click at [760, 11] on icon at bounding box center [760, 11] width 6 height 6
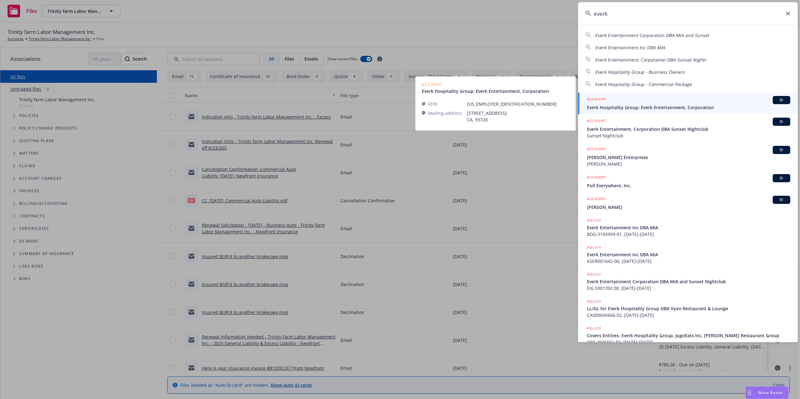
type input "everk"
click at [601, 105] on span "Everk Hospitality Group; Everk Entertainment, Corporation" at bounding box center [688, 107] width 203 height 7
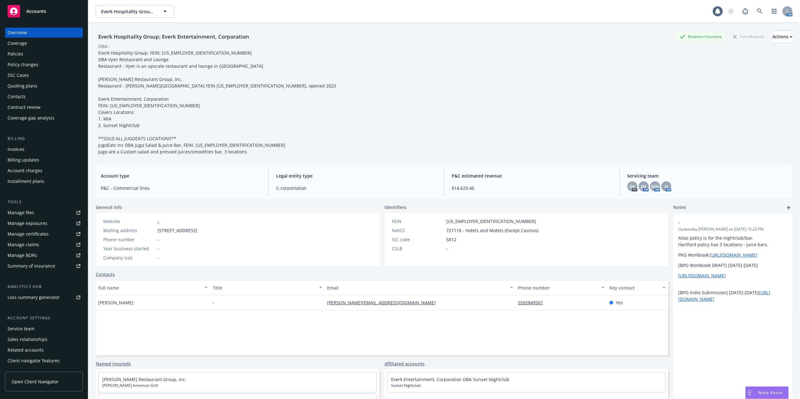
click at [10, 54] on div "Policies" at bounding box center [16, 54] width 16 height 10
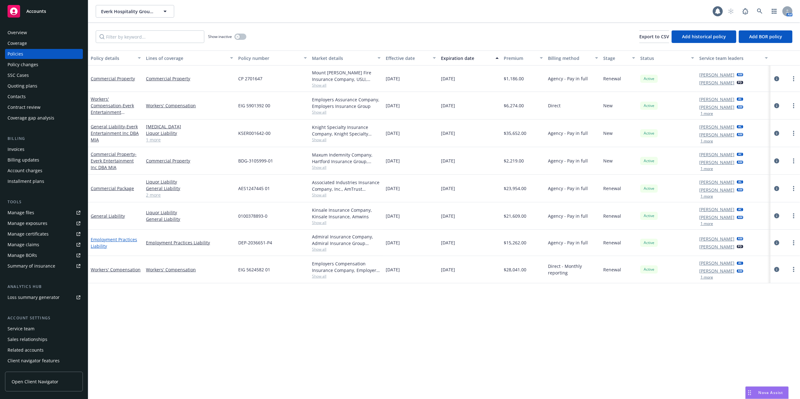
click at [105, 240] on link "Employment Practices Liability" at bounding box center [114, 243] width 46 height 13
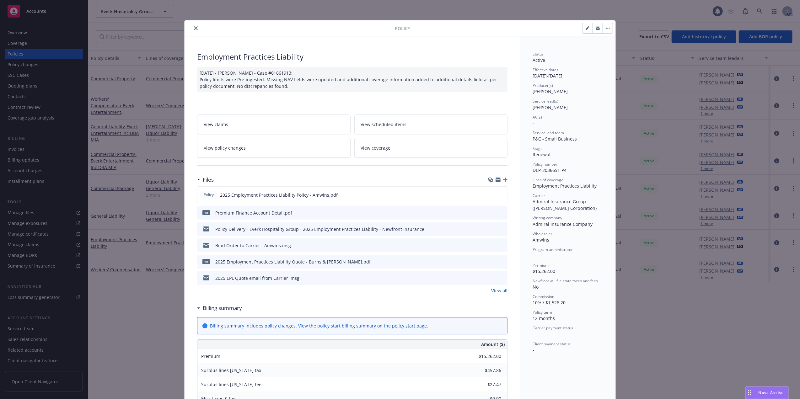
click at [194, 29] on icon "close" at bounding box center [196, 28] width 4 height 4
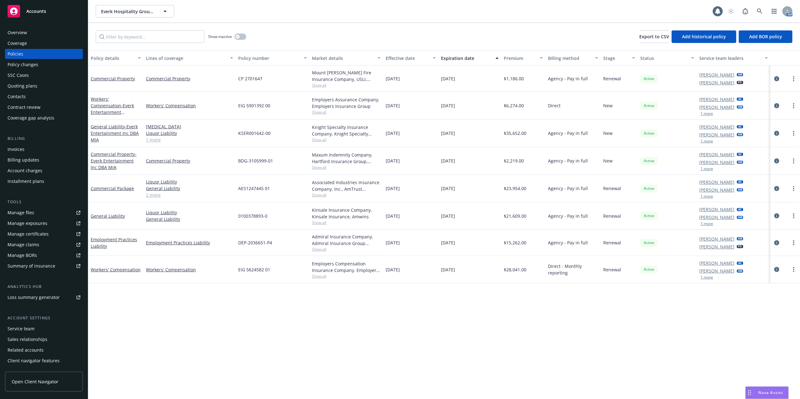
click at [22, 146] on div "Invoices" at bounding box center [16, 149] width 17 height 10
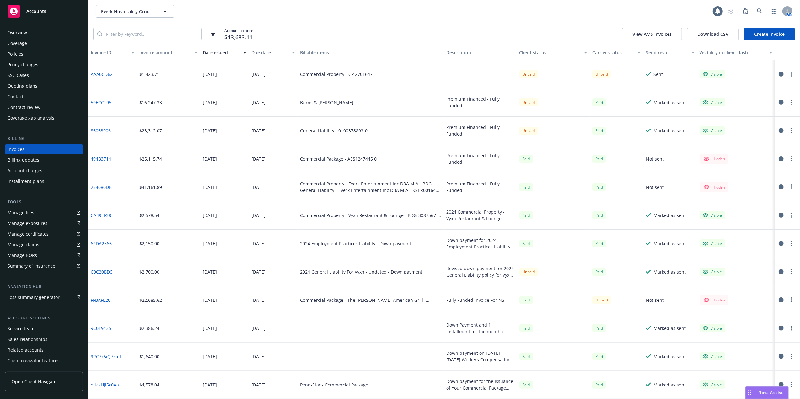
click at [14, 214] on div "Manage files" at bounding box center [21, 213] width 27 height 10
click at [34, 30] on div "Overview" at bounding box center [44, 33] width 73 height 10
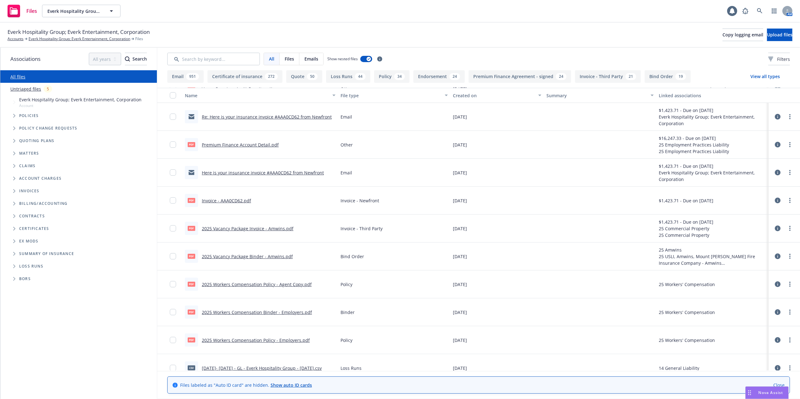
scroll to position [84, 0]
click at [228, 145] on link "Premium Finance Account Detail.pdf" at bounding box center [240, 145] width 77 height 6
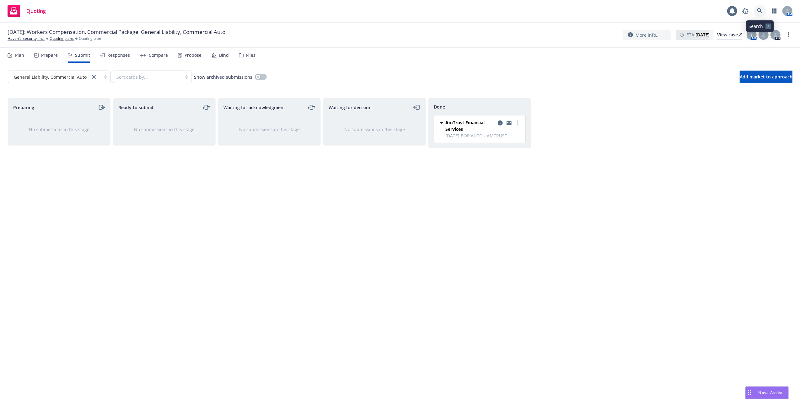
click at [761, 9] on icon at bounding box center [760, 11] width 6 height 6
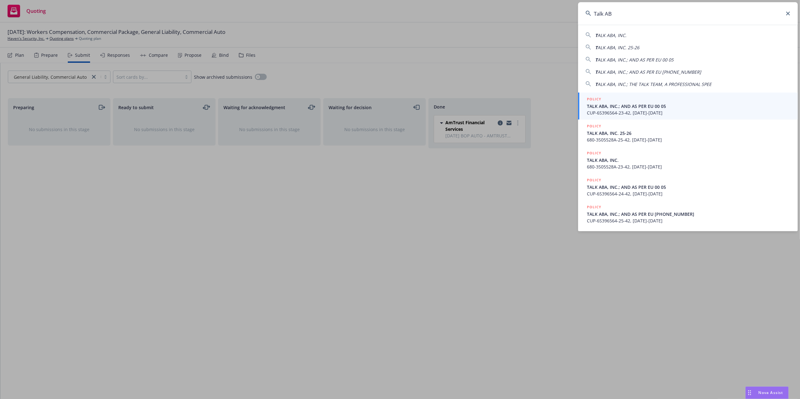
type input "Talk ABA"
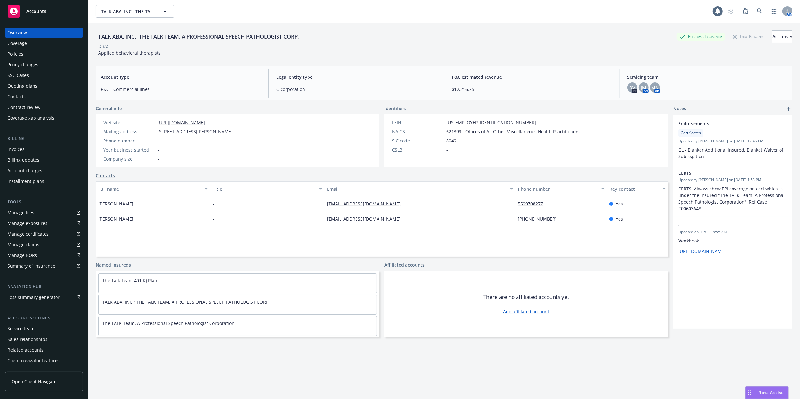
click at [20, 84] on div "Quoting plans" at bounding box center [23, 86] width 30 height 10
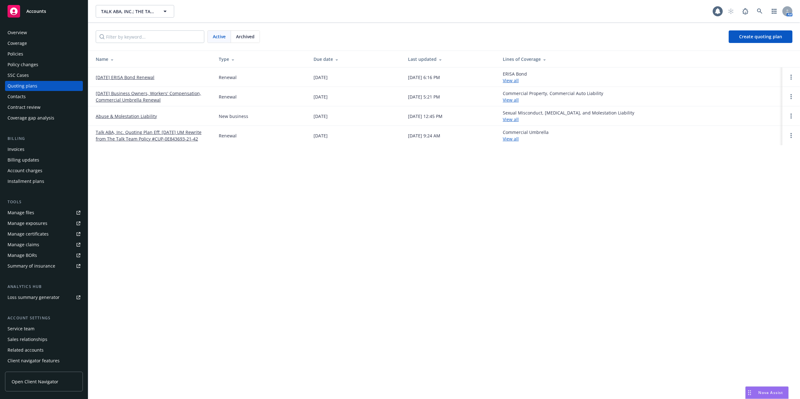
click at [121, 96] on link "08/01/25 Business Owners, Workers' Compensation, Commercial Umbrella Renewal" at bounding box center [152, 96] width 113 height 13
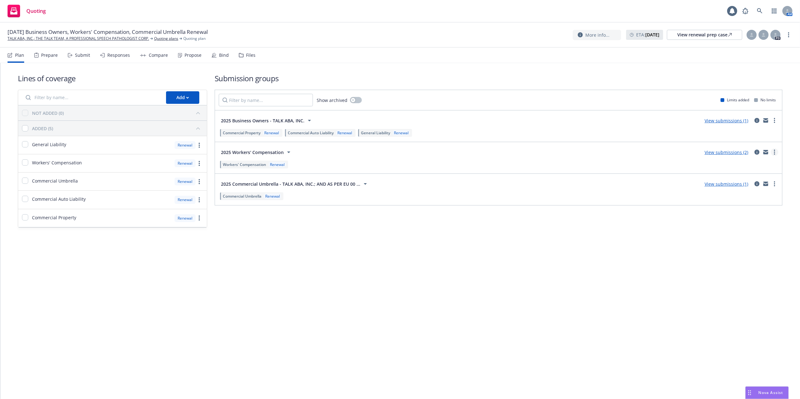
click at [775, 151] on circle "more" at bounding box center [774, 150] width 1 height 1
drag, startPoint x: 602, startPoint y: 156, endPoint x: 514, endPoint y: 161, distance: 88.4
click at [602, 156] on div "2025 Workers' Compensation View submissions (2)" at bounding box center [499, 152] width 560 height 13
click at [733, 152] on link "View submissions (2)" at bounding box center [727, 152] width 44 height 6
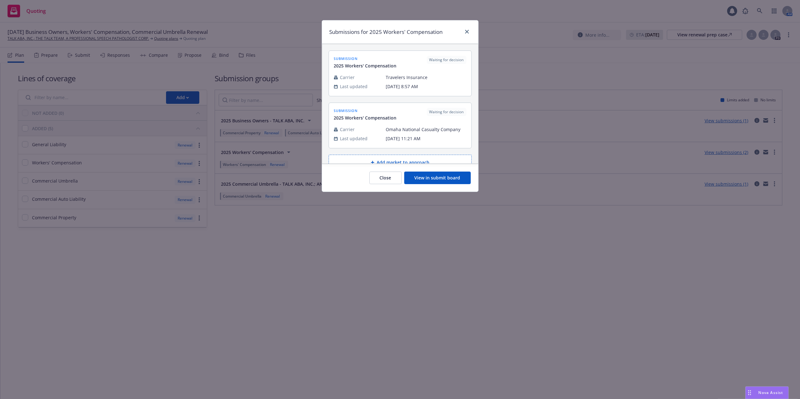
click at [442, 175] on button "View in submit board" at bounding box center [437, 178] width 67 height 13
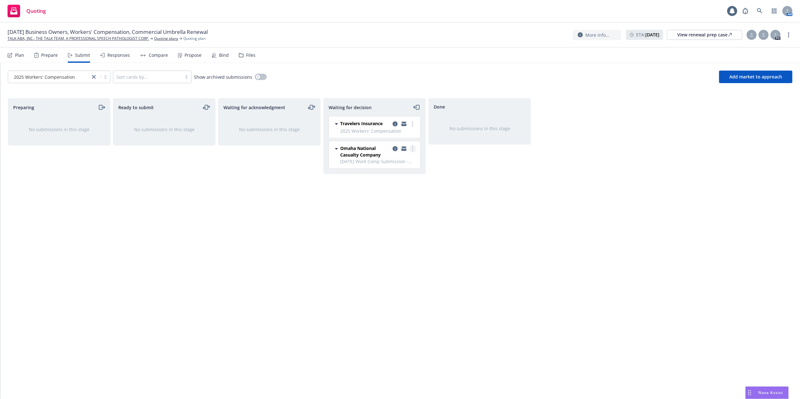
click at [413, 150] on icon "more" at bounding box center [412, 148] width 1 height 5
click at [381, 225] on span "Copy logging email" at bounding box center [380, 225] width 55 height 6
click at [411, 150] on link "more" at bounding box center [413, 149] width 8 height 8
click at [387, 197] on span "Add declined decision" at bounding box center [384, 200] width 62 height 6
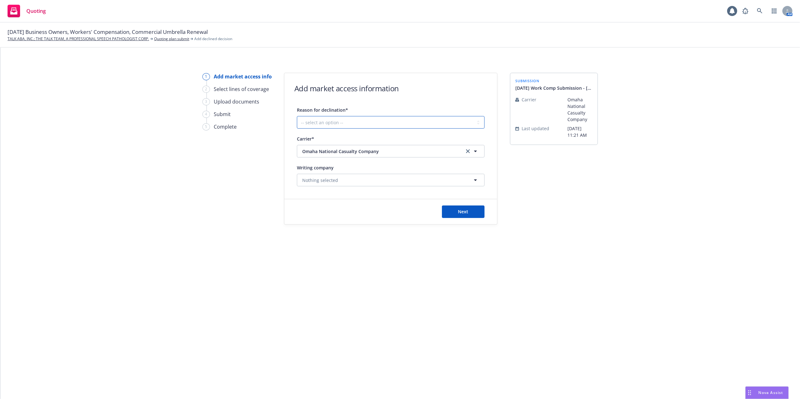
click at [478, 122] on select "-- select an option -- Cannot compete with other markets Carrier non-renewed Ca…" at bounding box center [391, 122] width 188 height 13
select select "CLIENT_TOO_SMALL"
click at [297, 116] on select "-- select an option -- Cannot compete with other markets Carrier non-renewed Ca…" at bounding box center [391, 122] width 188 height 13
click at [473, 179] on icon "button" at bounding box center [476, 180] width 8 height 8
click at [310, 206] on span "Domestic - 32107" at bounding box center [342, 204] width 77 height 7
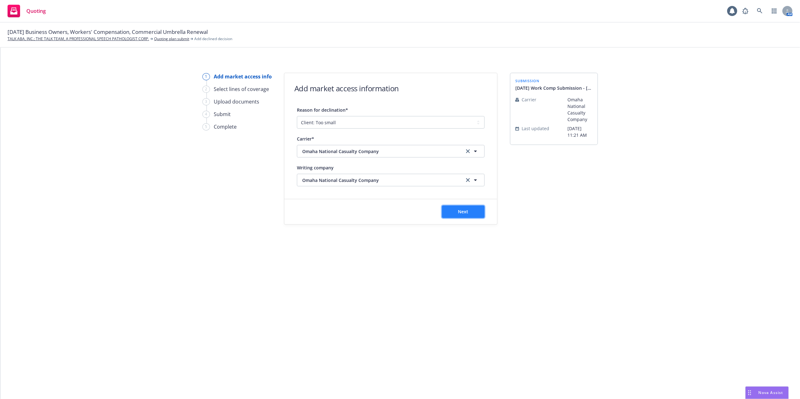
click at [473, 208] on button "Next" at bounding box center [463, 212] width 43 height 13
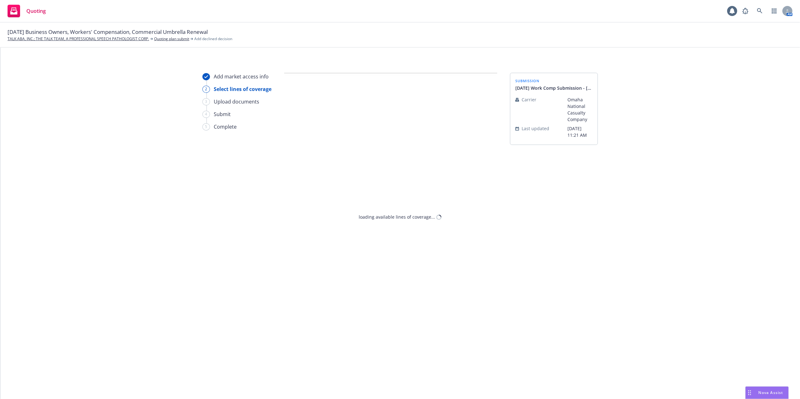
select select "CLIENT_TOO_SMALL"
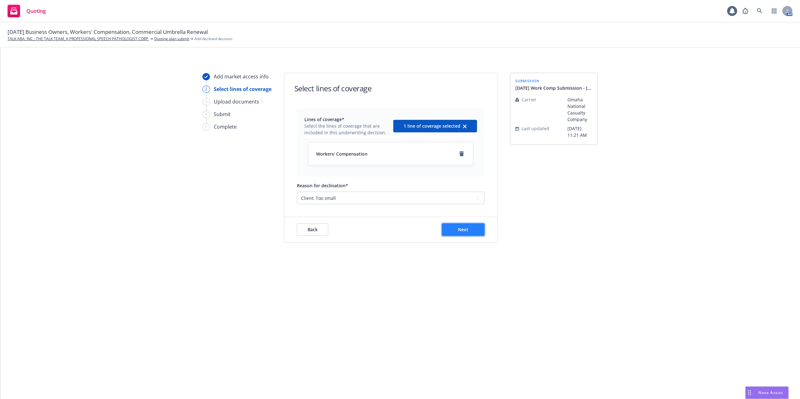
click at [474, 227] on button "Next" at bounding box center [463, 230] width 43 height 13
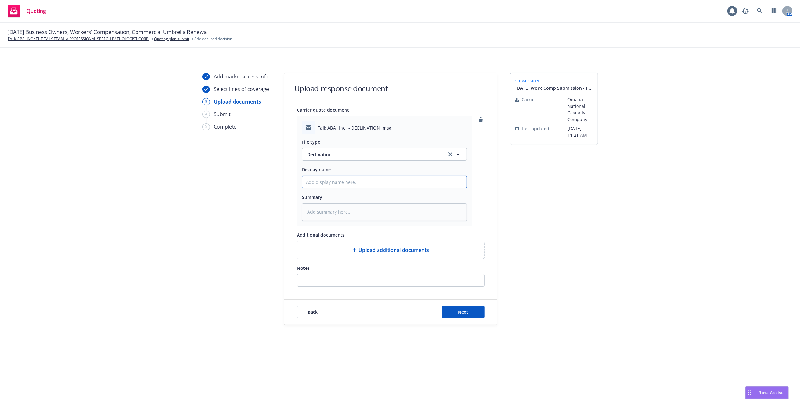
click at [310, 180] on input "Display name" at bounding box center [384, 182] width 165 height 12
type input "08/01/25 Work Comp Decline - Omaha National"
drag, startPoint x: 405, startPoint y: 181, endPoint x: 284, endPoint y: 179, distance: 120.9
click at [284, 179] on div "Carrier quote document Talk ABA_ Inc_ - DECLINATION .msg File type Declination …" at bounding box center [390, 196] width 213 height 181
click at [305, 213] on textarea at bounding box center [384, 212] width 165 height 18
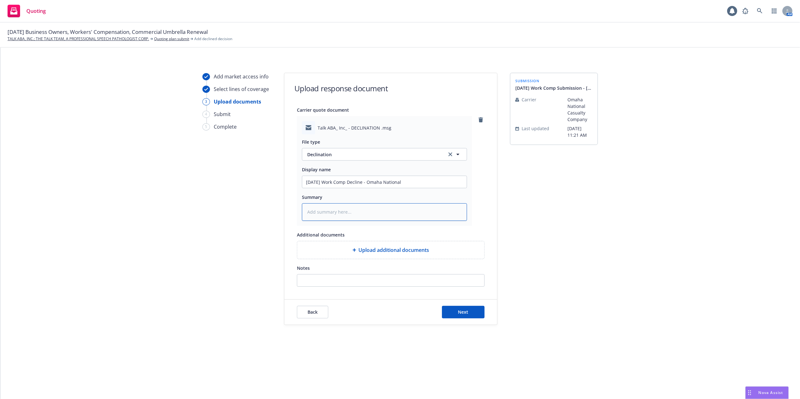
paste textarea "08/01/25 Work Comp Decline - Omaha National"
type textarea "x"
type textarea "08/01/25 Work Comp Decline - Omaha National"
click at [477, 314] on button "Next" at bounding box center [463, 312] width 43 height 13
type textarea "x"
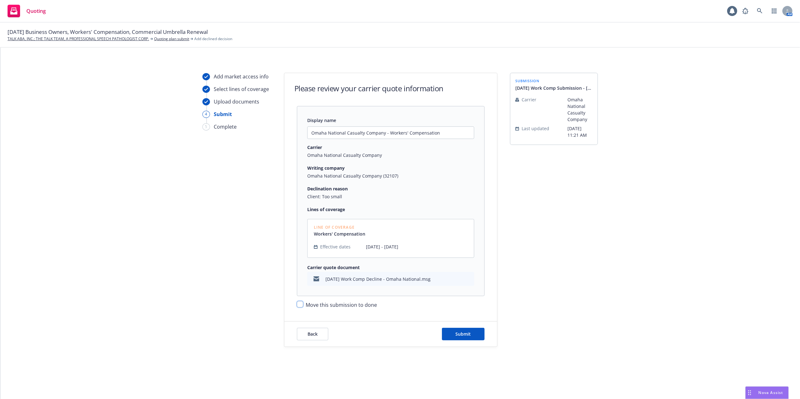
drag, startPoint x: 300, startPoint y: 304, endPoint x: 328, endPoint y: 316, distance: 30.9
click at [299, 303] on input "Move this submission to done" at bounding box center [300, 304] width 6 height 6
checkbox input "true"
click at [454, 332] on button "Submit" at bounding box center [463, 334] width 43 height 13
